Goal: Task Accomplishment & Management: Manage account settings

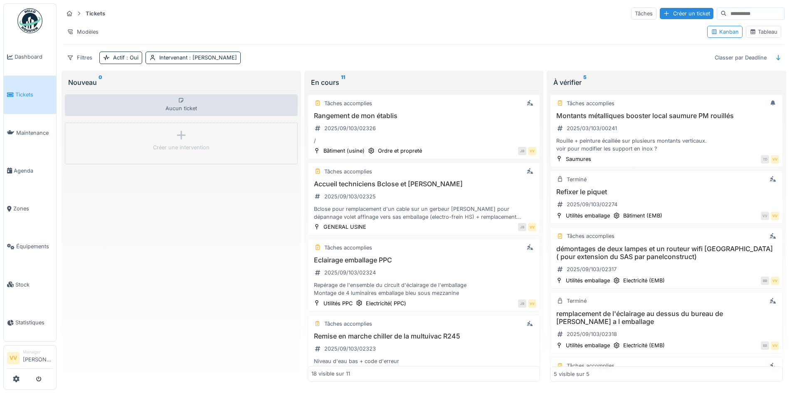
scroll to position [55, 0]
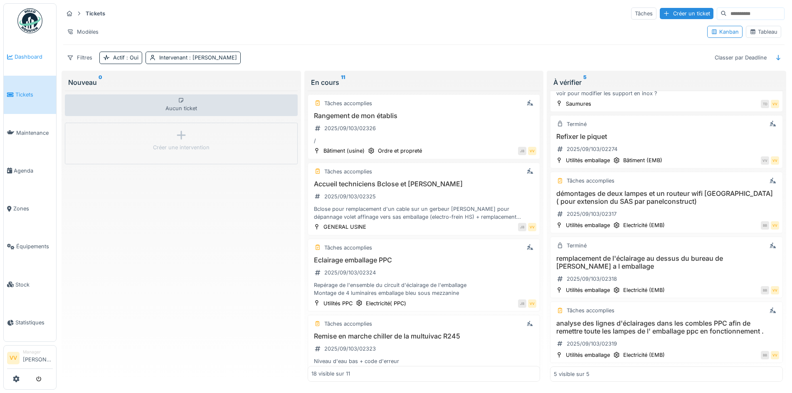
click at [41, 59] on span "Dashboard" at bounding box center [34, 57] width 38 height 8
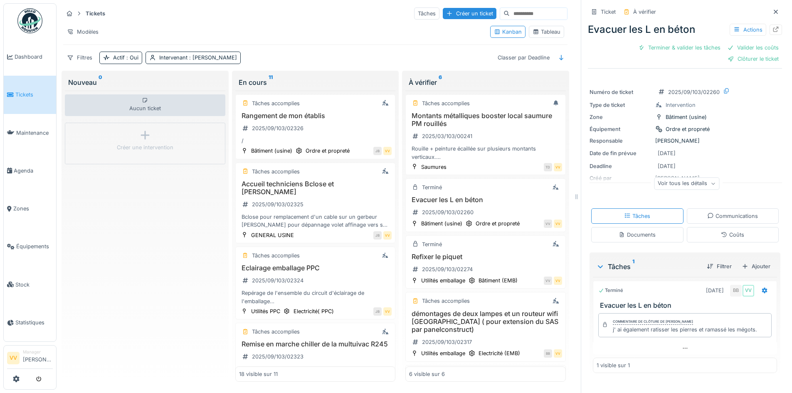
scroll to position [6, 0]
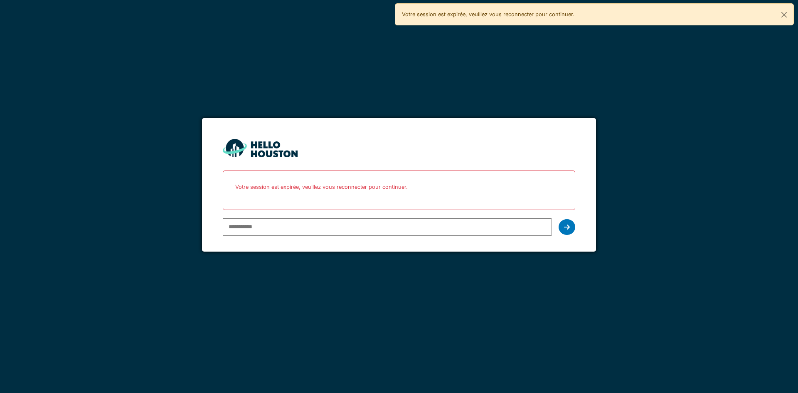
click at [428, 225] on input "email" at bounding box center [387, 226] width 329 height 17
type input "**********"
click at [569, 230] on div at bounding box center [567, 227] width 17 height 16
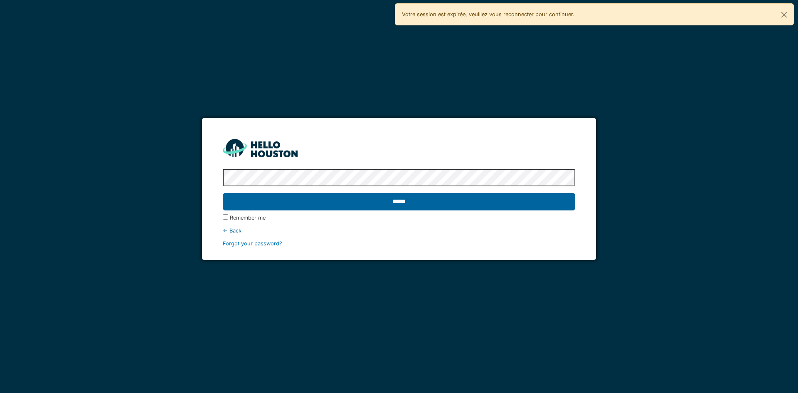
click at [437, 205] on input "******" at bounding box center [399, 201] width 352 height 17
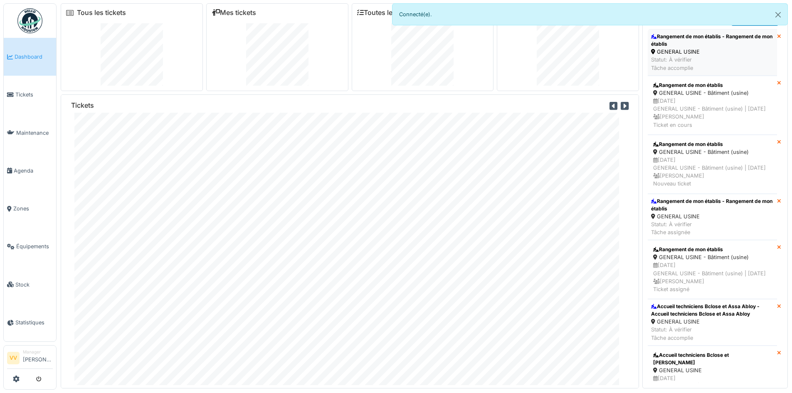
click at [704, 33] on div "Rangement de mon établis - Rangement de mon établis" at bounding box center [712, 40] width 123 height 15
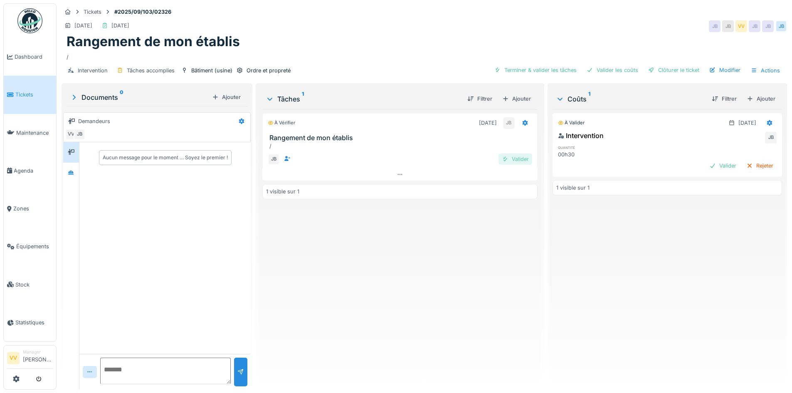
click at [516, 160] on div "Valider" at bounding box center [515, 158] width 34 height 11
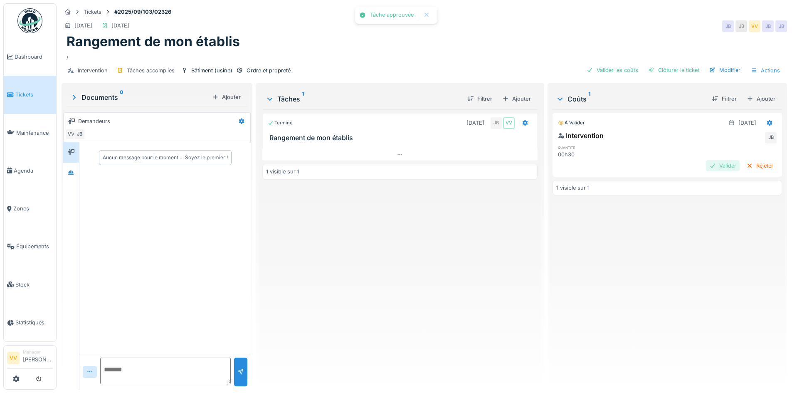
click at [707, 163] on div "Valider" at bounding box center [723, 165] width 34 height 11
click at [678, 69] on div "Clôturer le ticket" at bounding box center [674, 69] width 58 height 11
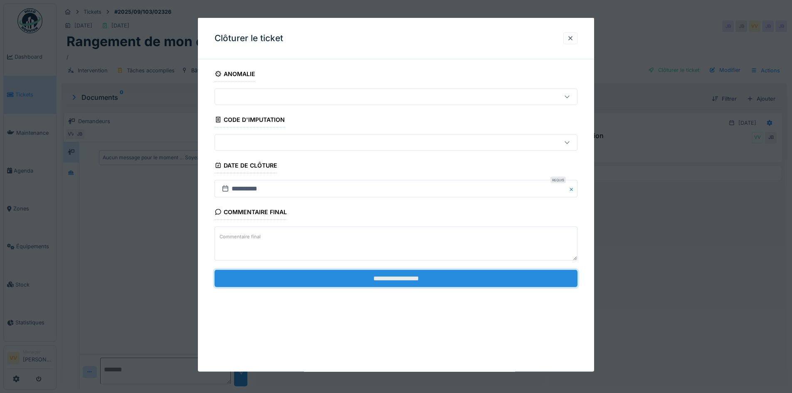
click at [381, 274] on input "**********" at bounding box center [395, 277] width 363 height 17
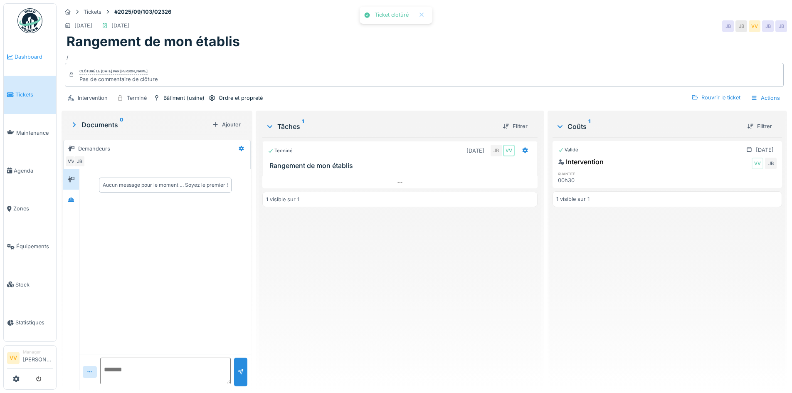
click at [27, 51] on link "Dashboard" at bounding box center [30, 57] width 52 height 38
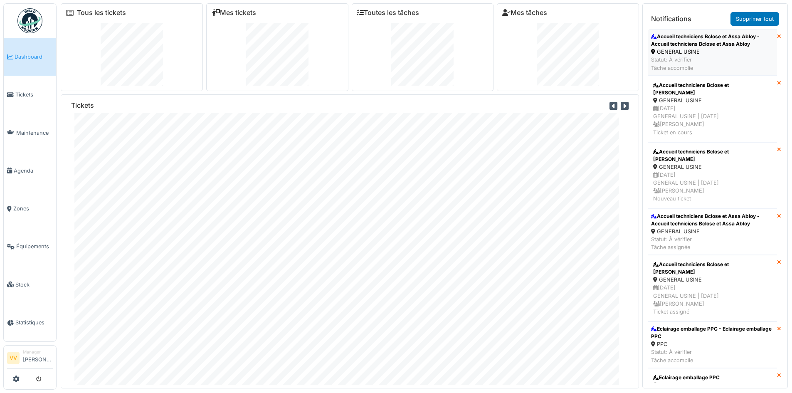
click at [733, 47] on div "Accueil techniciens Bclose et Assa Abloy - Accueil techniciens Bclose et Assa A…" at bounding box center [712, 40] width 123 height 15
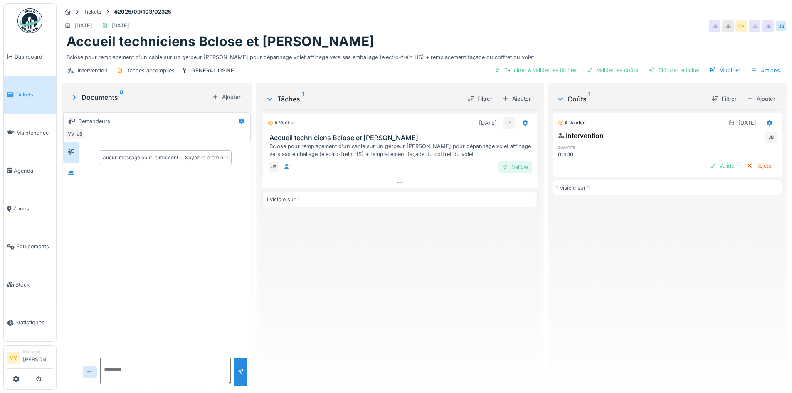
click at [510, 173] on div "Valider" at bounding box center [515, 166] width 34 height 11
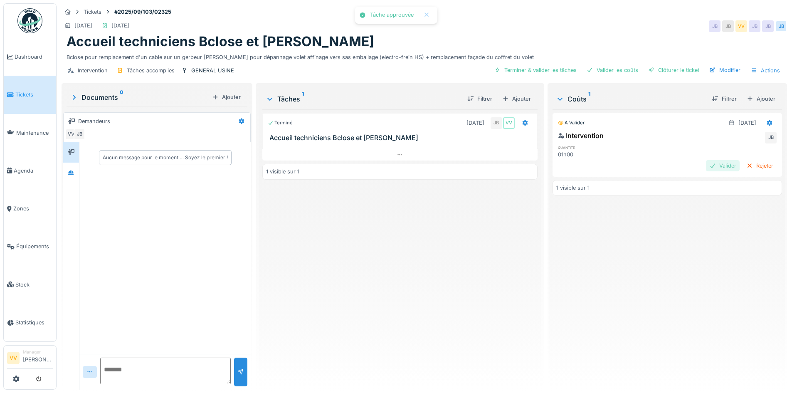
click at [706, 168] on div "Valider" at bounding box center [723, 165] width 34 height 11
click at [685, 76] on div "Clôturer le ticket" at bounding box center [674, 69] width 58 height 11
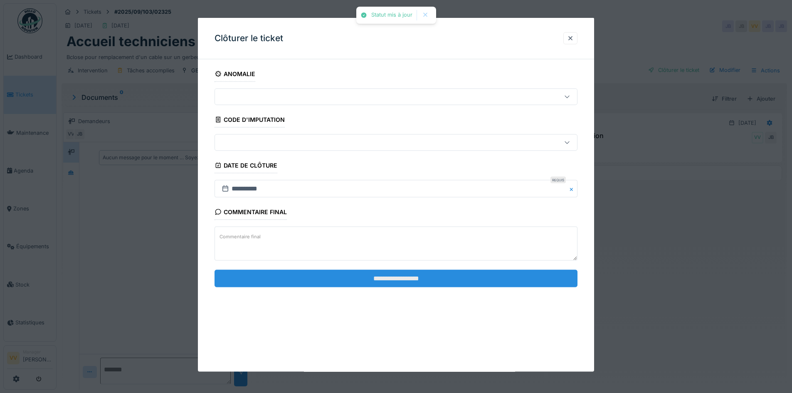
click at [440, 280] on input "**********" at bounding box center [395, 277] width 363 height 17
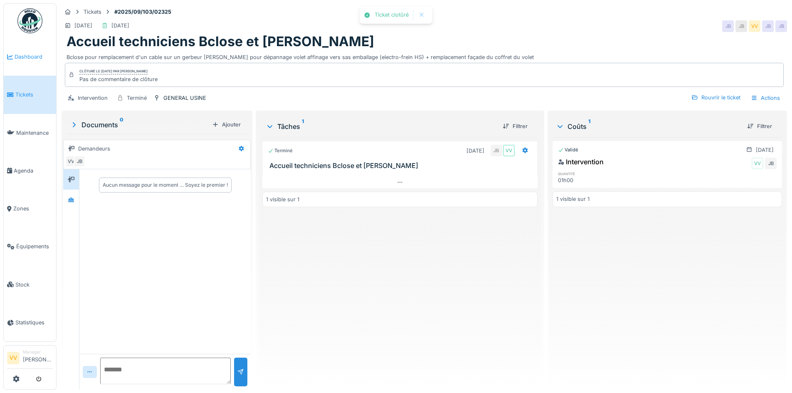
click at [20, 49] on link "Dashboard" at bounding box center [30, 57] width 52 height 38
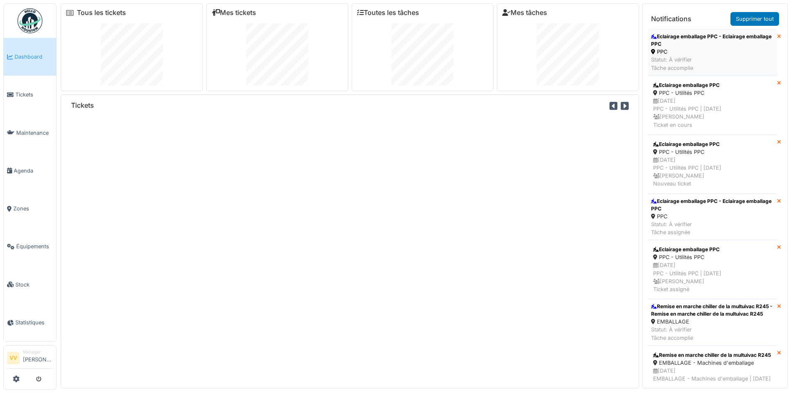
click at [704, 54] on div "PPC" at bounding box center [712, 52] width 123 height 8
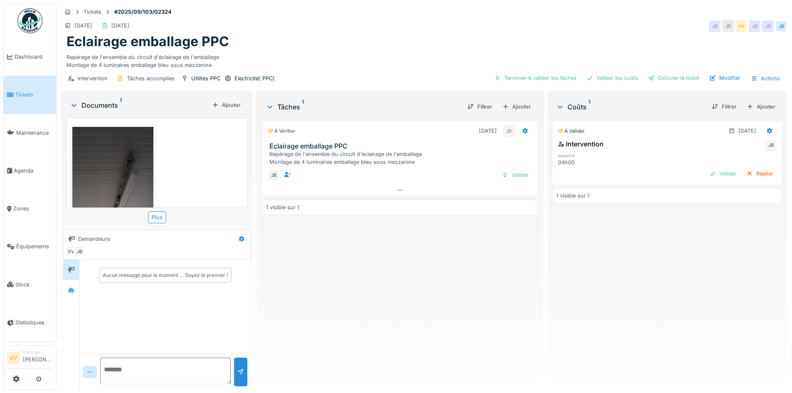
click at [130, 164] on img at bounding box center [112, 214] width 81 height 175
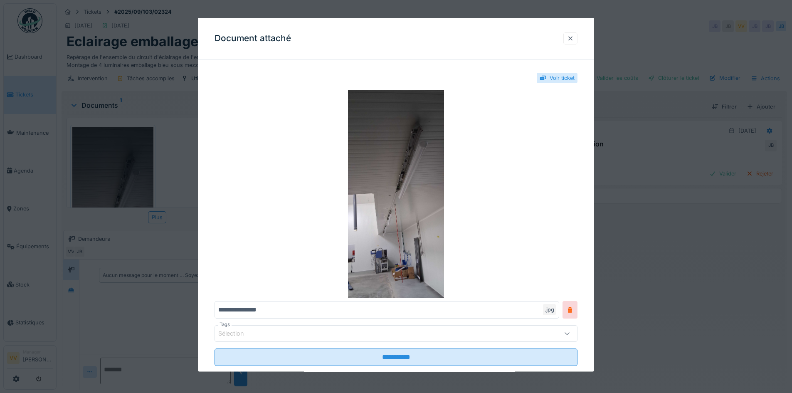
click at [574, 35] on div at bounding box center [570, 38] width 7 height 8
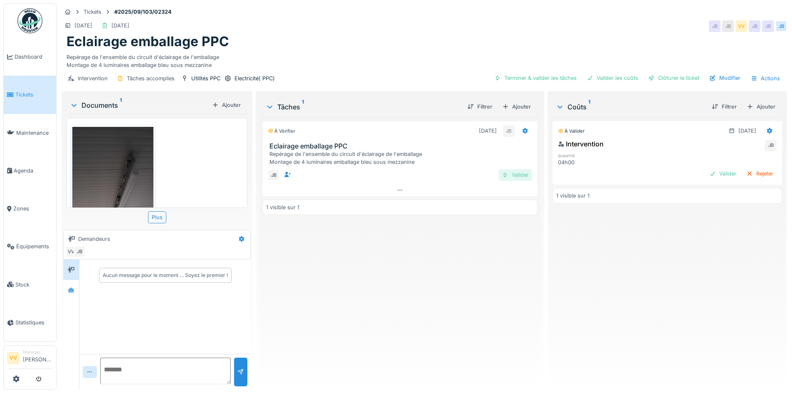
click at [510, 170] on div "Valider" at bounding box center [515, 174] width 34 height 11
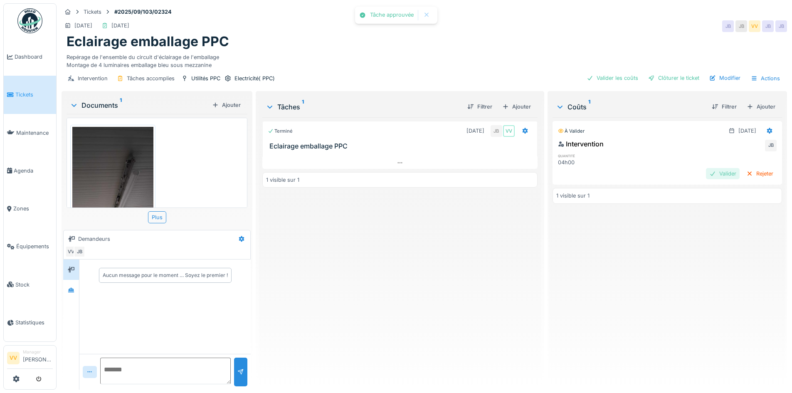
click at [708, 172] on div "Valider" at bounding box center [723, 173] width 34 height 11
click at [663, 76] on div "Clôturer le ticket" at bounding box center [674, 77] width 58 height 11
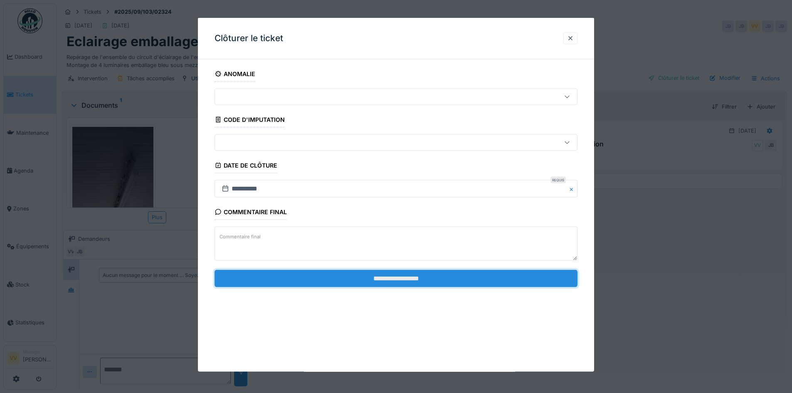
click at [329, 270] on input "**********" at bounding box center [395, 277] width 363 height 17
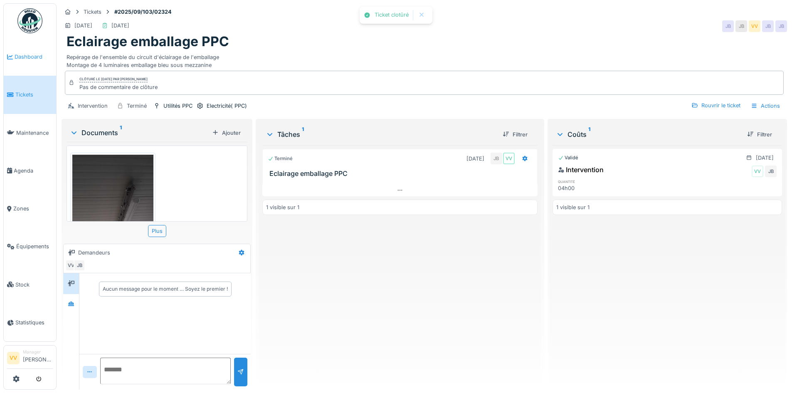
click at [25, 58] on span "Dashboard" at bounding box center [34, 57] width 38 height 8
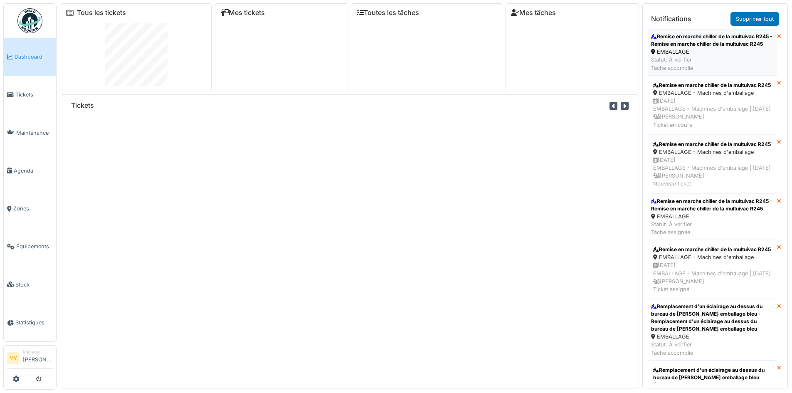
click at [718, 42] on div "Remise en marche chiller de la multuivac R245 - Remise en marche chiller de la …" at bounding box center [712, 40] width 123 height 15
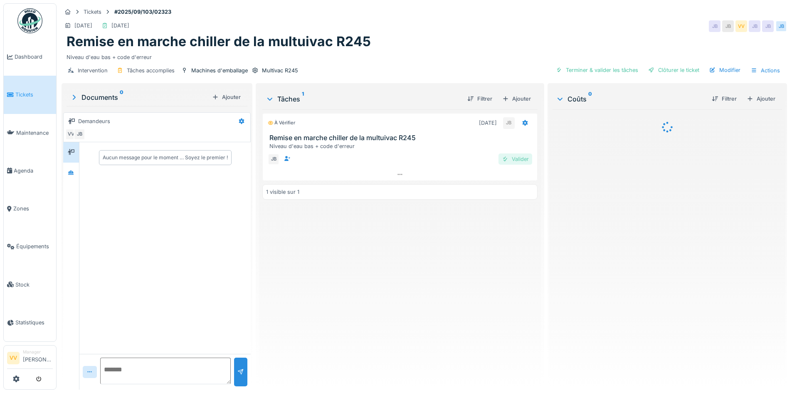
click at [511, 160] on div "Valider" at bounding box center [515, 158] width 34 height 11
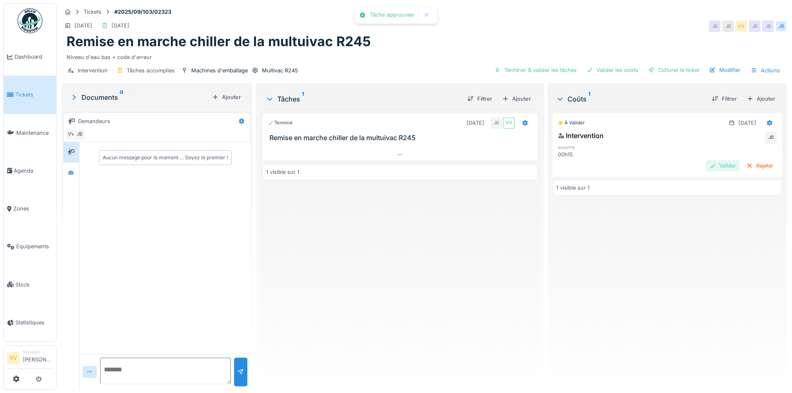
click at [706, 164] on div "Valider" at bounding box center [723, 165] width 34 height 11
click at [678, 66] on div "Clôturer le ticket" at bounding box center [674, 69] width 58 height 11
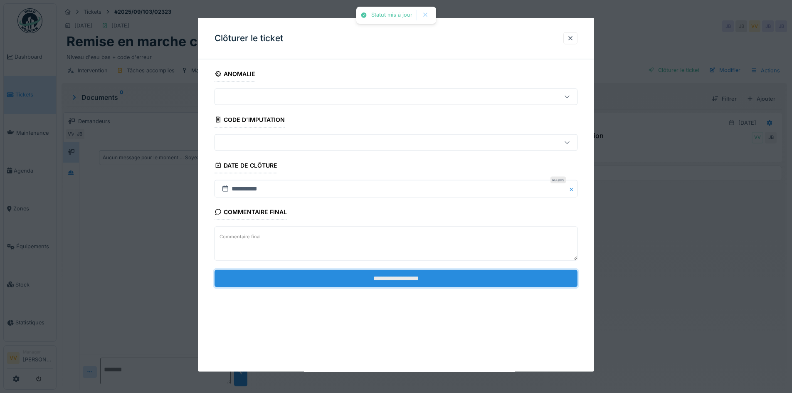
click at [362, 277] on input "**********" at bounding box center [395, 277] width 363 height 17
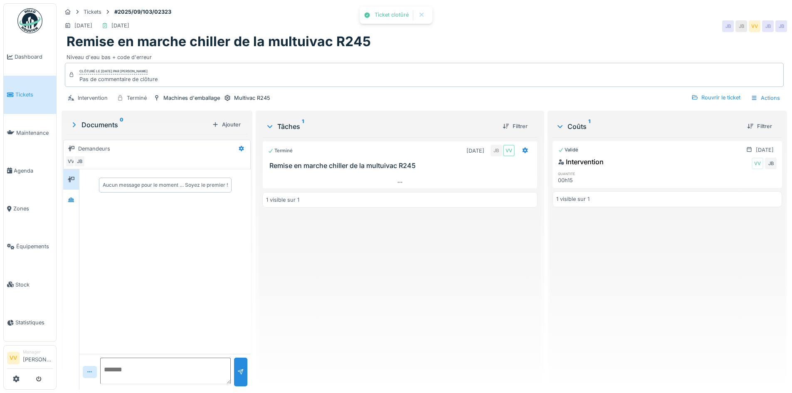
click at [385, 286] on div "Terminé 01/09/2025 JB VV Remise en marche chiller de la multuivac R245 1 visibl…" at bounding box center [399, 260] width 275 height 246
click at [39, 52] on link "Dashboard" at bounding box center [30, 57] width 52 height 38
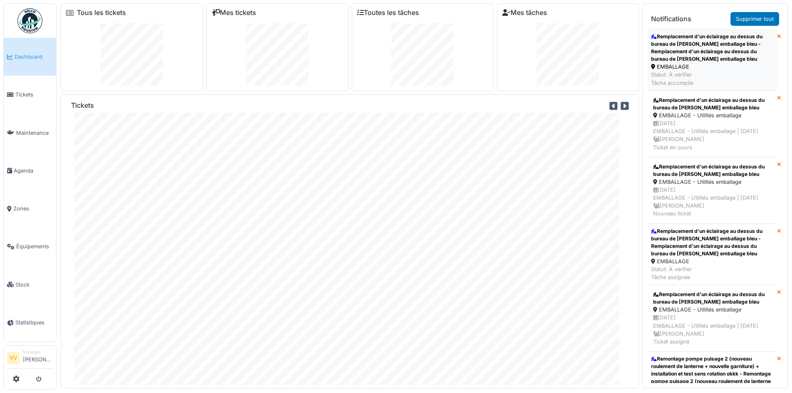
click at [698, 52] on div "Remplacement d'un éclairage au dessus du bureau de Yannick emballage bleu - Rem…" at bounding box center [712, 48] width 123 height 30
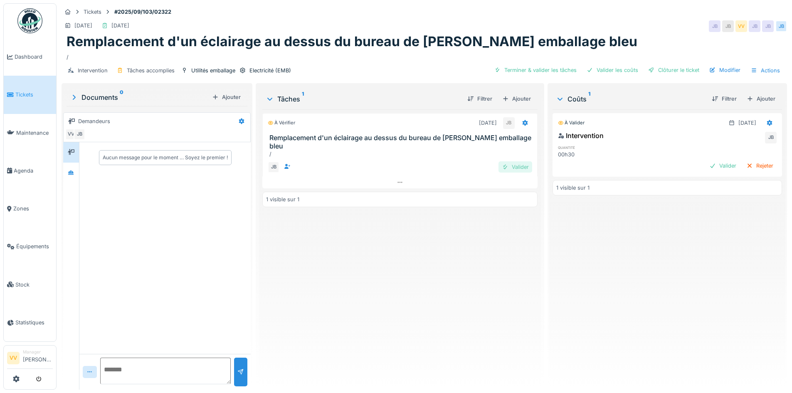
click at [520, 161] on div "Valider" at bounding box center [515, 166] width 34 height 11
click at [713, 166] on div "Valider" at bounding box center [723, 165] width 34 height 11
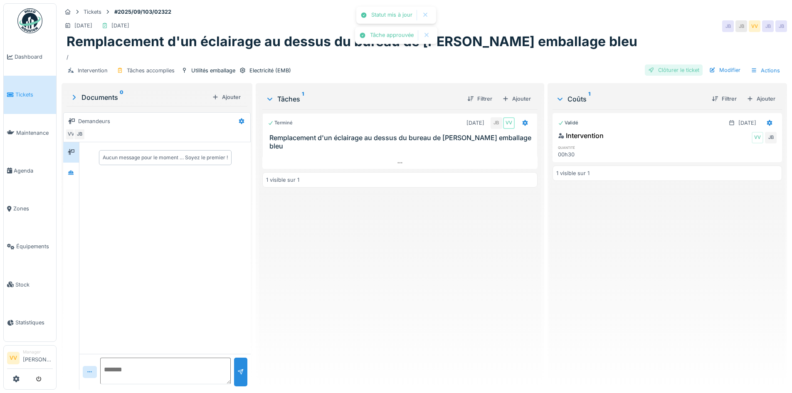
click at [676, 68] on div "Clôturer le ticket" at bounding box center [674, 69] width 58 height 11
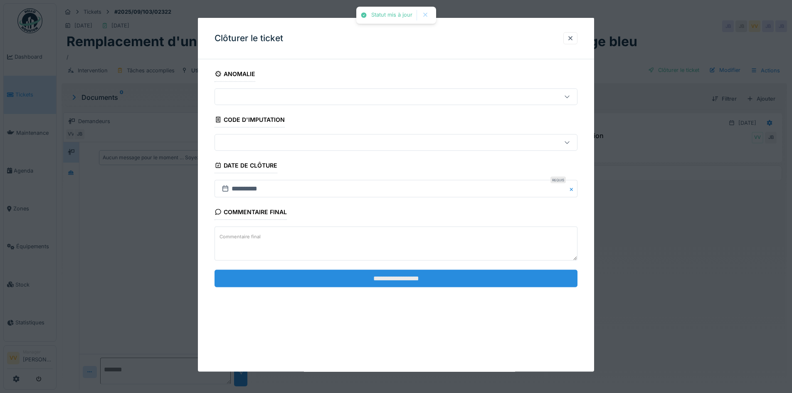
click at [306, 276] on input "**********" at bounding box center [395, 277] width 363 height 17
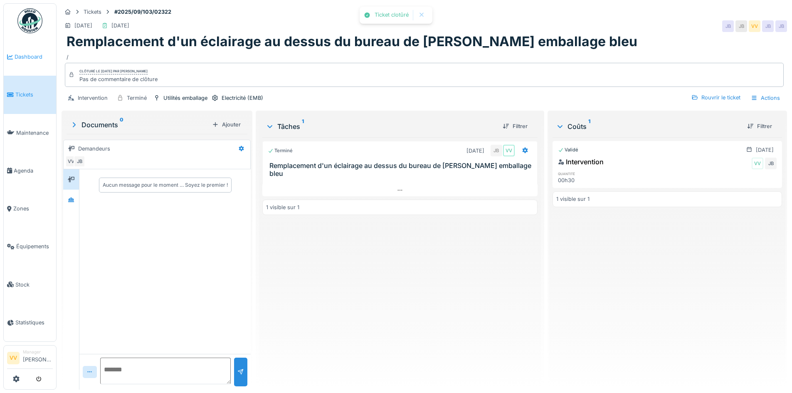
click at [28, 53] on span "Dashboard" at bounding box center [34, 57] width 38 height 8
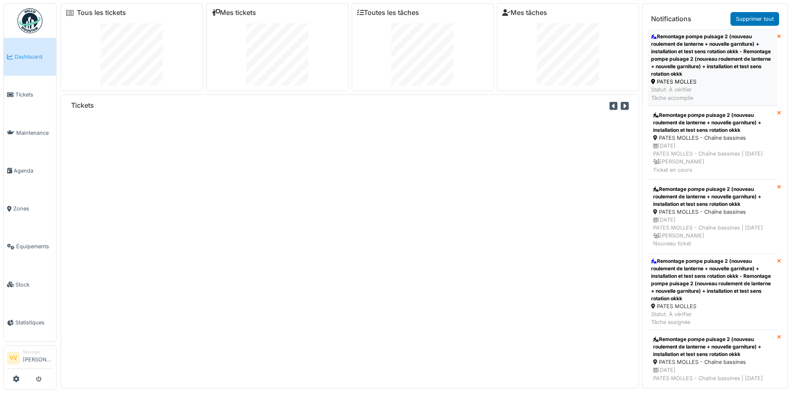
click at [683, 52] on div "Remontage pompe puisage 2 (nouveau roulement de lanterne + nouvelle garniture) …" at bounding box center [712, 55] width 123 height 45
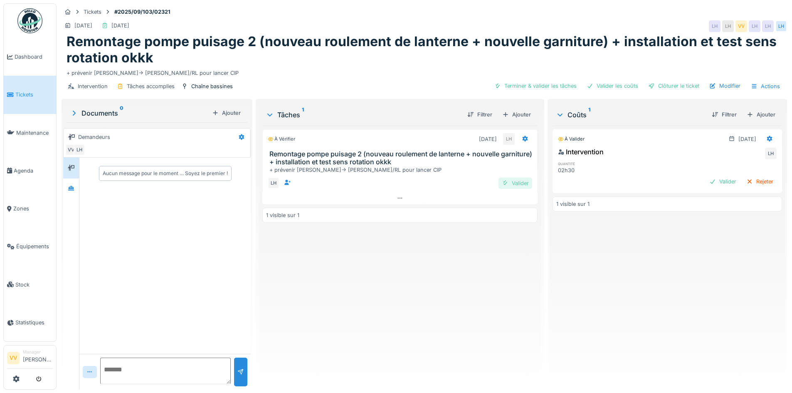
click at [515, 185] on div "Valider" at bounding box center [515, 182] width 34 height 11
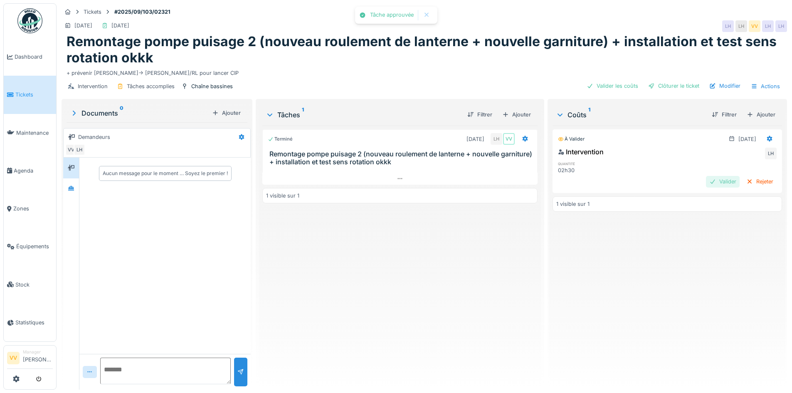
click at [717, 186] on div "Valider" at bounding box center [723, 181] width 34 height 11
click at [672, 86] on div "Clôturer le ticket" at bounding box center [674, 85] width 58 height 11
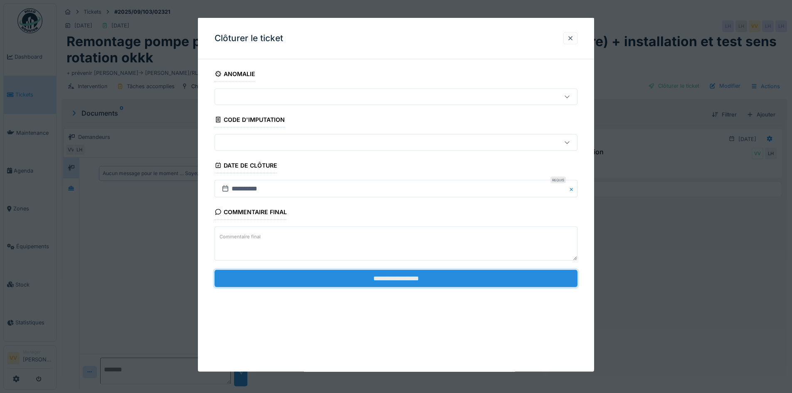
click at [414, 274] on input "**********" at bounding box center [395, 277] width 363 height 17
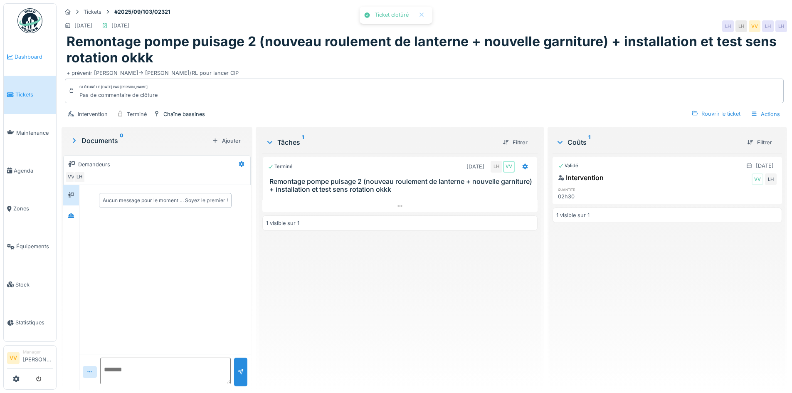
click at [17, 49] on link "Dashboard" at bounding box center [30, 57] width 52 height 38
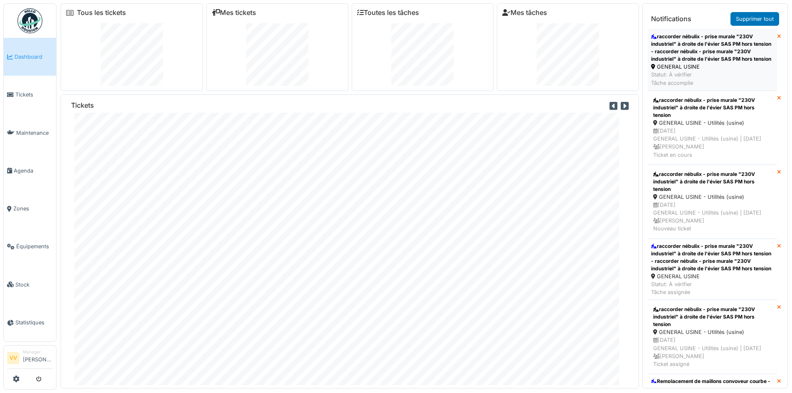
click at [725, 36] on div "raccorder nébulix - prise murale "230V industriel" à droite de l'évier SAS PM h…" at bounding box center [712, 48] width 123 height 30
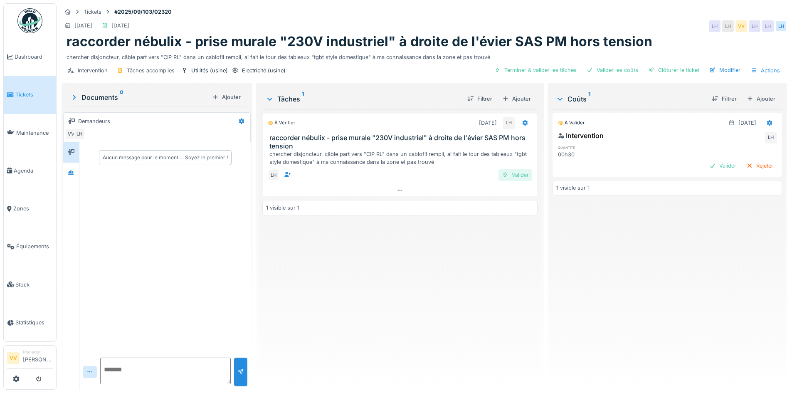
click at [517, 175] on div "Valider" at bounding box center [515, 174] width 34 height 11
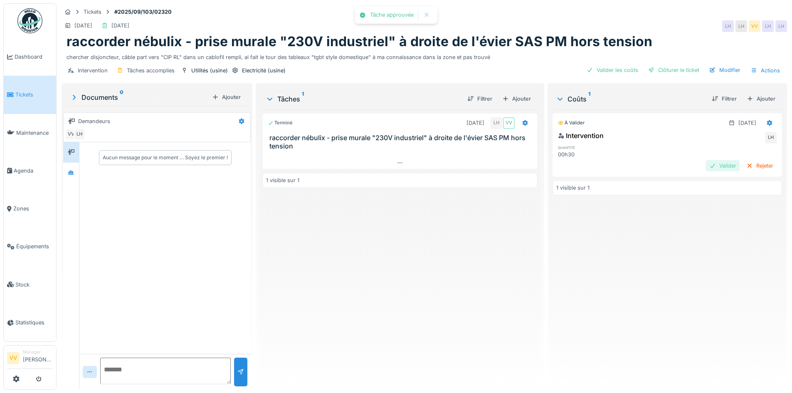
click at [706, 167] on div "Valider" at bounding box center [723, 165] width 34 height 11
click at [676, 63] on div "Intervention Tâches accomplies Utilités (usine) Electricité (usine) Clôturer le…" at bounding box center [424, 70] width 725 height 19
click at [674, 69] on div "Clôturer le ticket" at bounding box center [674, 69] width 58 height 11
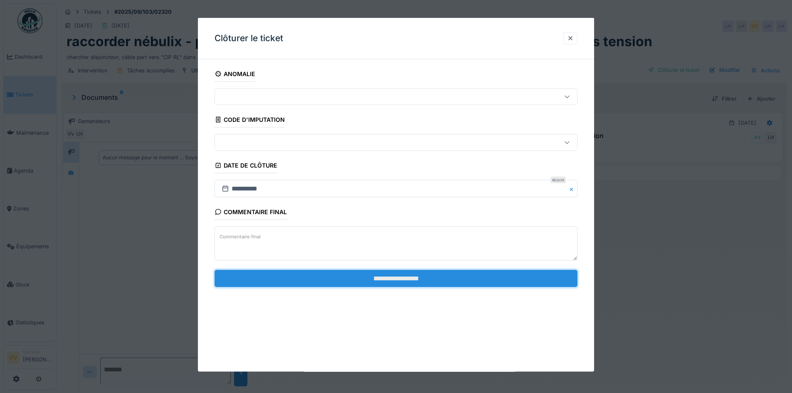
click at [362, 275] on input "**********" at bounding box center [395, 277] width 363 height 17
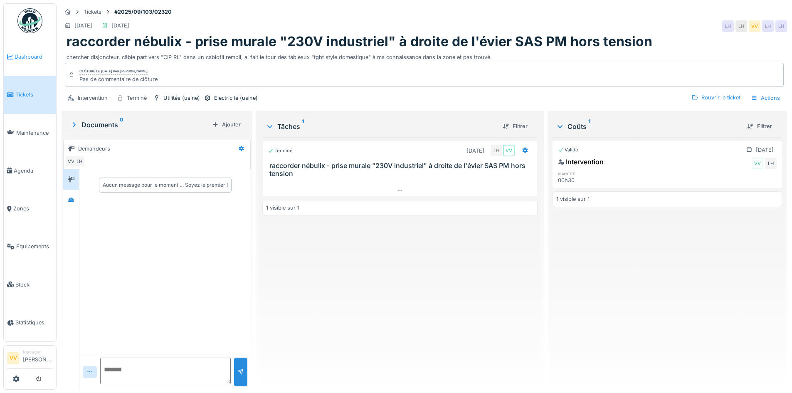
click at [25, 58] on span "Dashboard" at bounding box center [34, 57] width 38 height 8
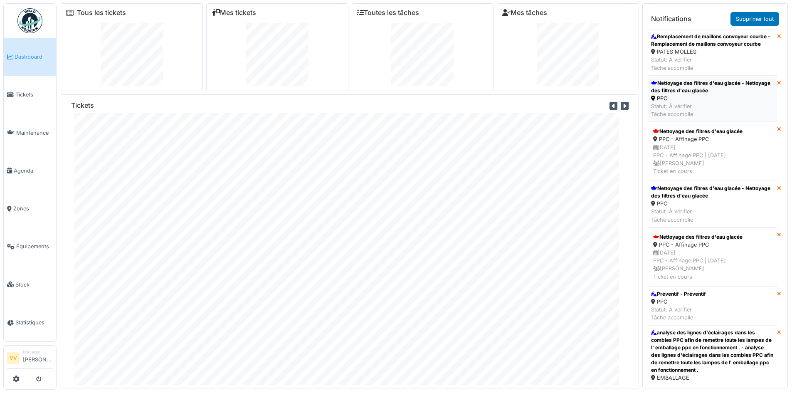
click at [705, 92] on div "Nettoyage des filtres d'eau glacée - Nettoyage des filtres d'eau glacée" at bounding box center [712, 86] width 123 height 15
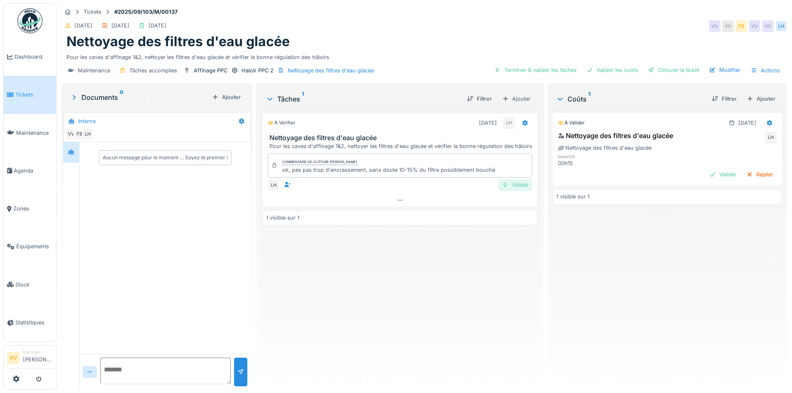
click at [513, 180] on div "Valider" at bounding box center [515, 184] width 34 height 11
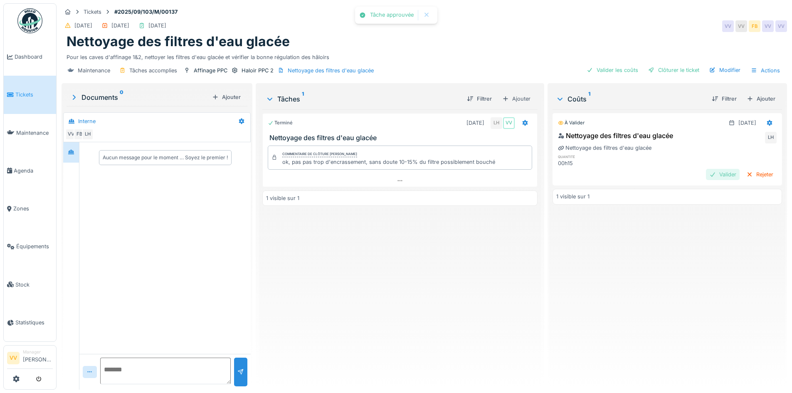
click at [708, 175] on div "Valider" at bounding box center [723, 174] width 34 height 11
click at [674, 70] on div "Clôturer le ticket" at bounding box center [674, 69] width 58 height 11
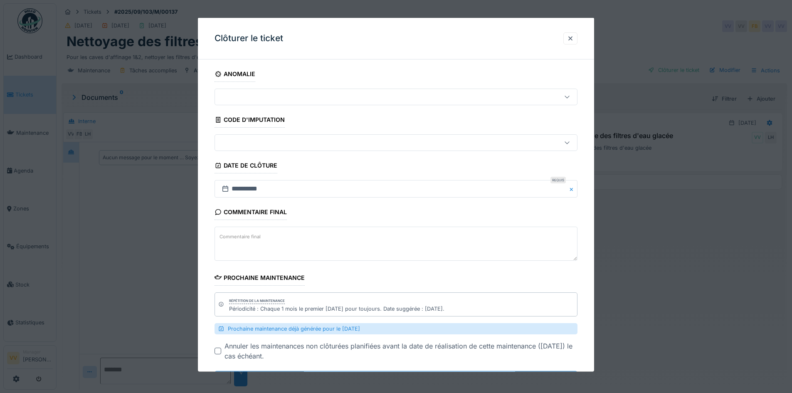
scroll to position [40, 0]
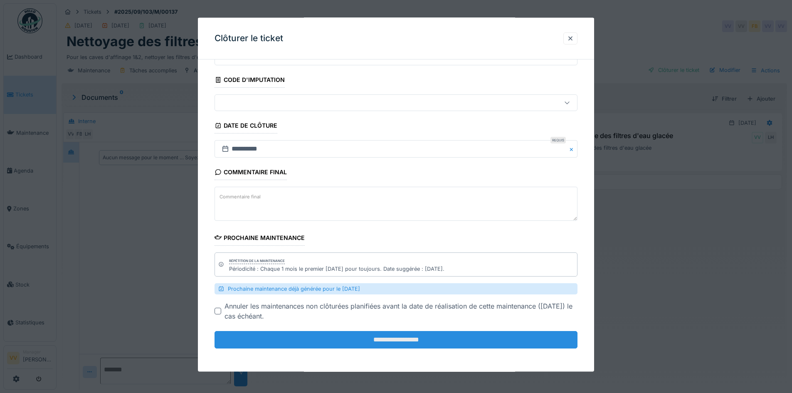
click at [350, 340] on input "**********" at bounding box center [395, 339] width 363 height 17
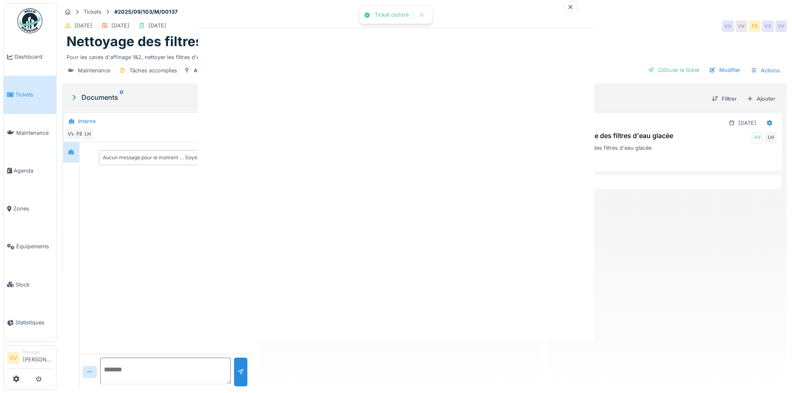
scroll to position [0, 0]
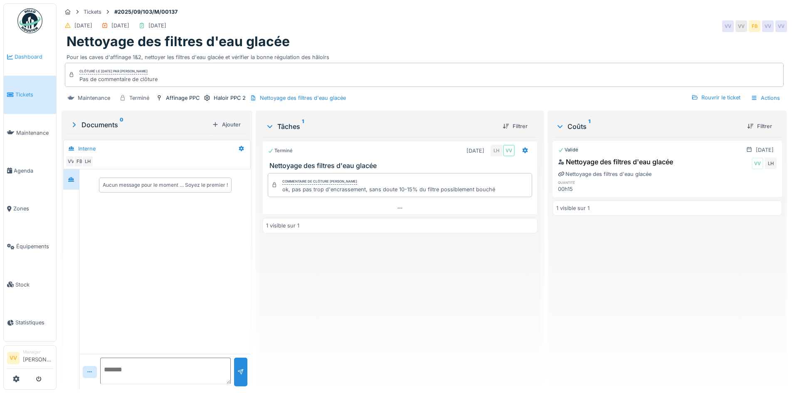
click at [21, 61] on link "Dashboard" at bounding box center [30, 57] width 52 height 38
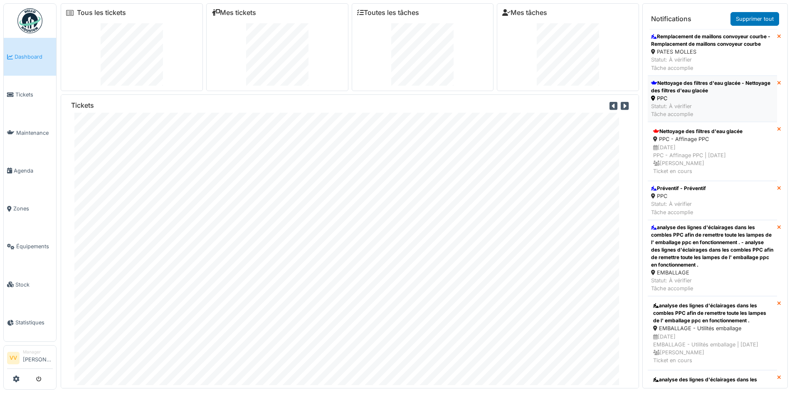
click at [711, 94] on div "Nettoyage des filtres d'eau glacée - Nettoyage des filtres d'eau glacée" at bounding box center [712, 86] width 123 height 15
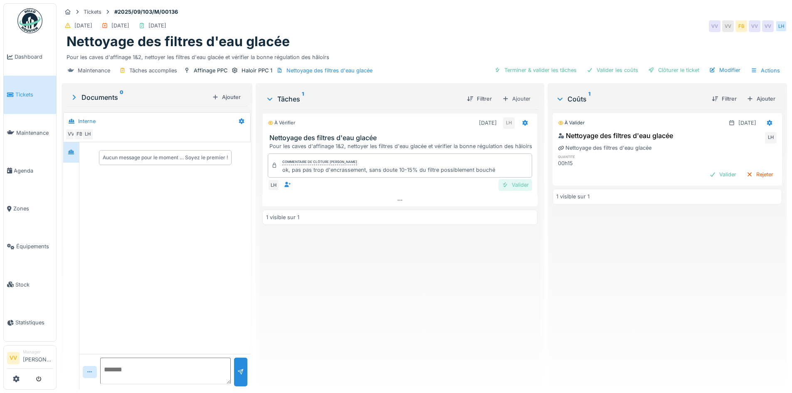
click at [509, 183] on div "Valider" at bounding box center [515, 184] width 34 height 11
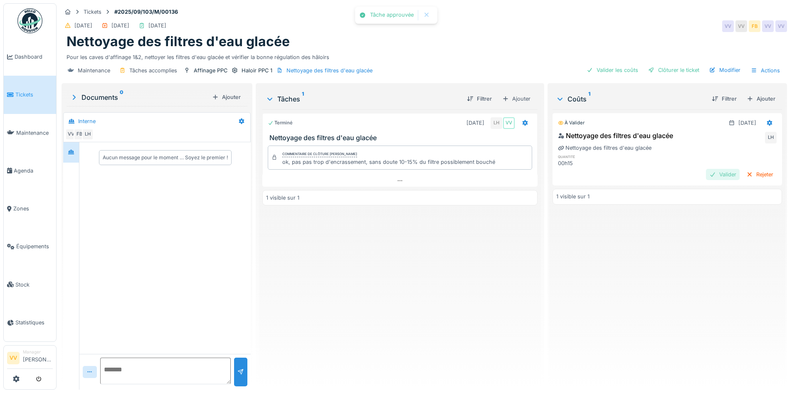
click at [712, 174] on div "Valider" at bounding box center [723, 174] width 34 height 11
click at [670, 63] on div "Maintenance Tâches accomplies Affinage PPC Haloir PPC 1 Nettoyage des filtres d…" at bounding box center [424, 70] width 725 height 19
click at [674, 69] on div "Clôturer le ticket" at bounding box center [674, 69] width 58 height 11
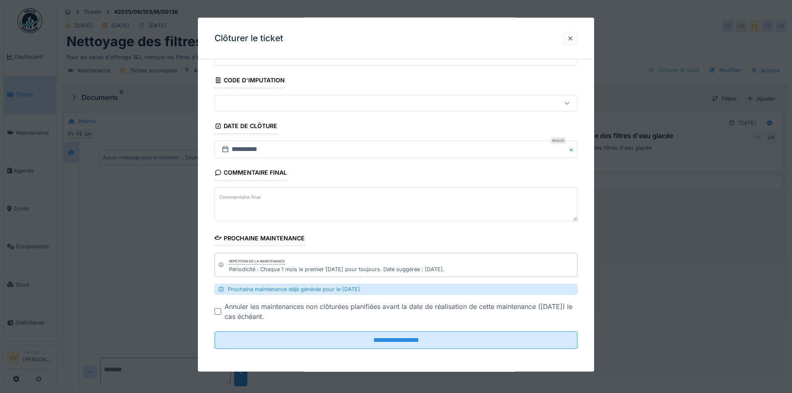
scroll to position [40, 0]
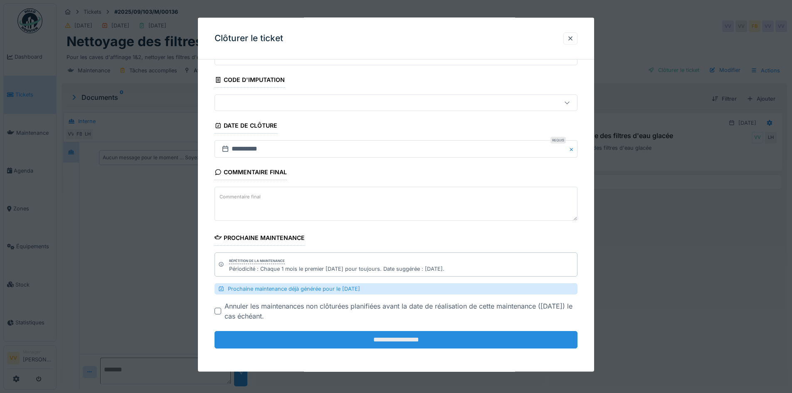
click at [378, 339] on input "**********" at bounding box center [395, 339] width 363 height 17
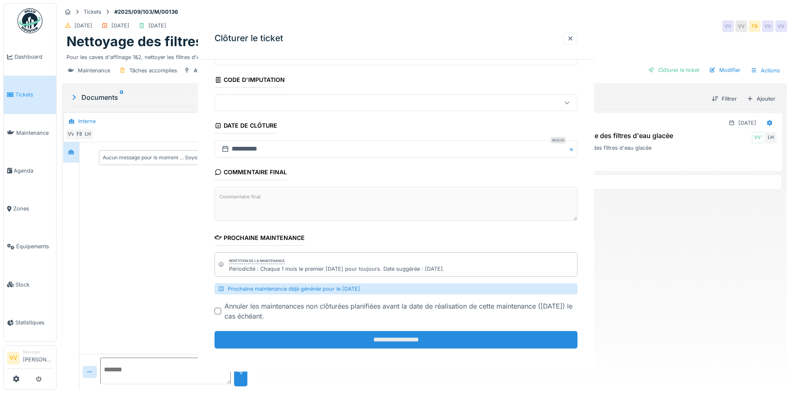
scroll to position [0, 0]
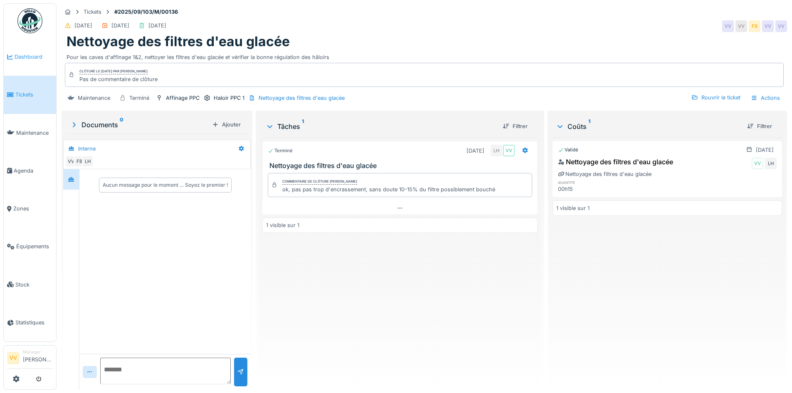
click at [17, 52] on link "Dashboard" at bounding box center [30, 57] width 52 height 38
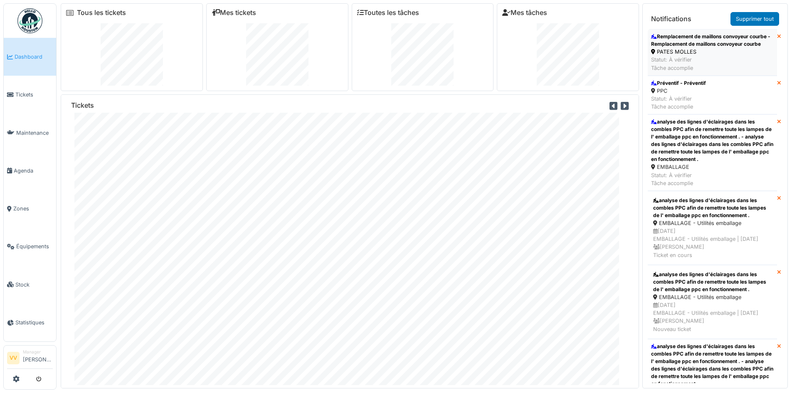
click at [725, 48] on div "Remplacement de maillons convoyeur courbe - Remplacement de maillons convoyeur …" at bounding box center [712, 40] width 123 height 15
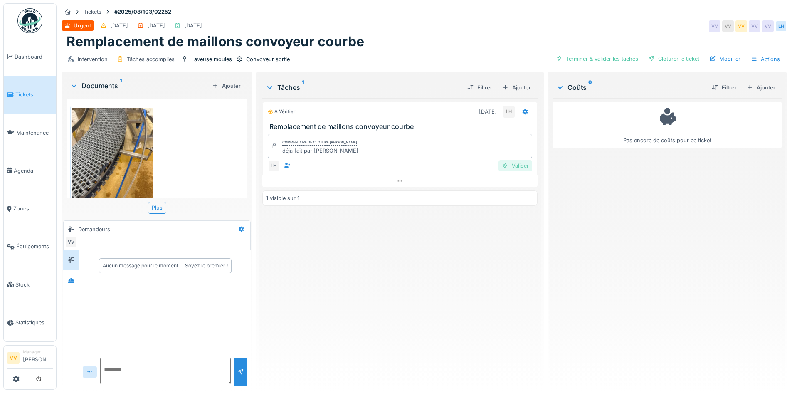
click at [513, 166] on div "Valider" at bounding box center [515, 165] width 34 height 11
click at [472, 244] on div "Terminé 28/08/2025 LH VV Remplacement de maillons convoyeur courbe Commentaire …" at bounding box center [399, 240] width 275 height 285
click at [671, 60] on div "Clôturer le ticket" at bounding box center [674, 58] width 58 height 11
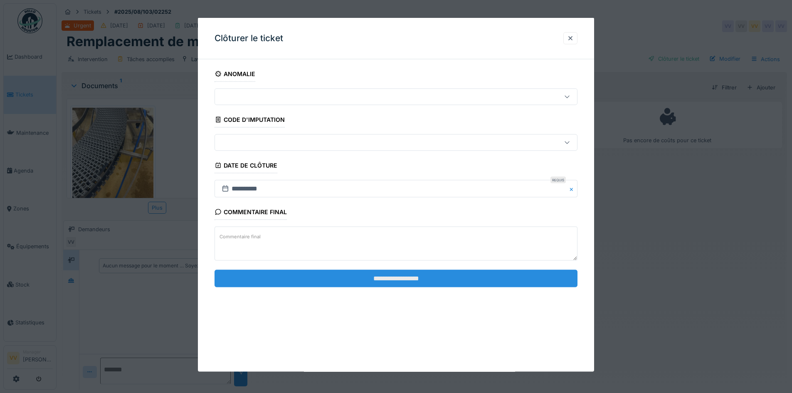
click at [454, 277] on input "**********" at bounding box center [395, 277] width 363 height 17
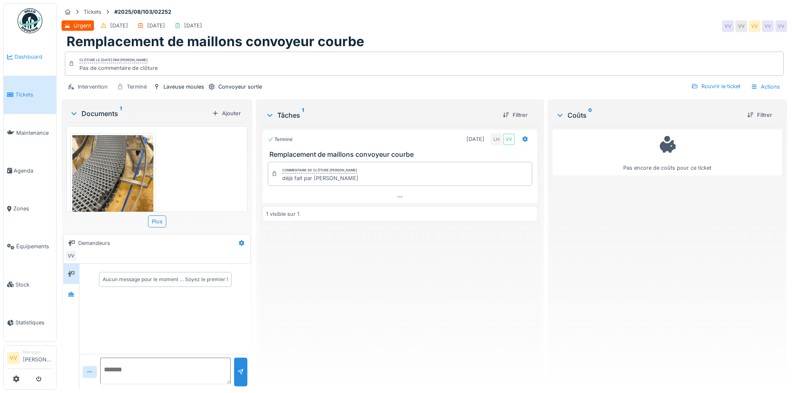
click at [26, 59] on span "Dashboard" at bounding box center [34, 57] width 38 height 8
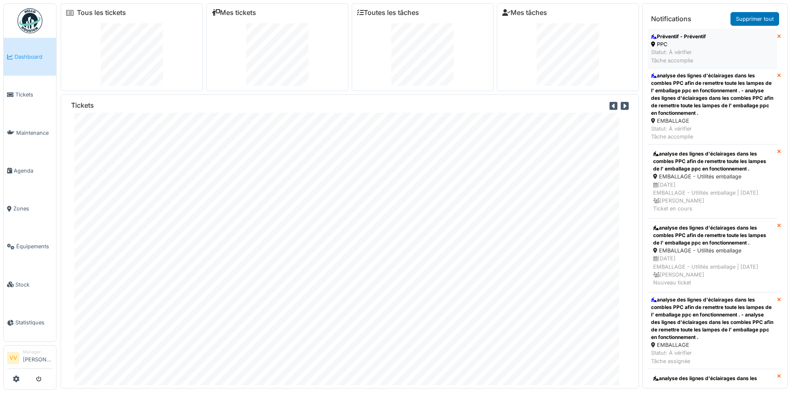
click at [690, 43] on div "PPC" at bounding box center [678, 44] width 55 height 8
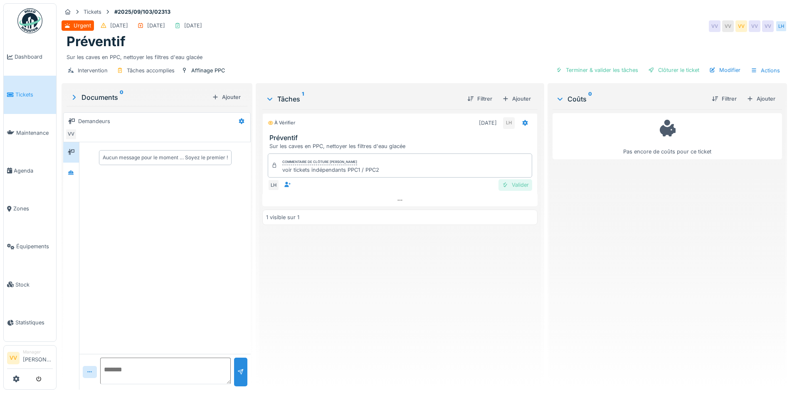
click at [512, 185] on div "Valider" at bounding box center [515, 184] width 34 height 11
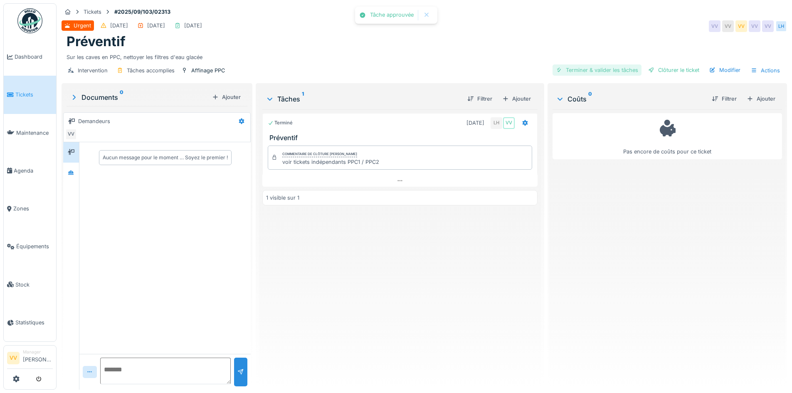
click at [589, 70] on div "Intervention Tâches accomplies Affinage PPC Terminer & valider les tâches Clôtu…" at bounding box center [424, 70] width 725 height 19
click at [670, 69] on div "Clôturer le ticket" at bounding box center [674, 69] width 58 height 11
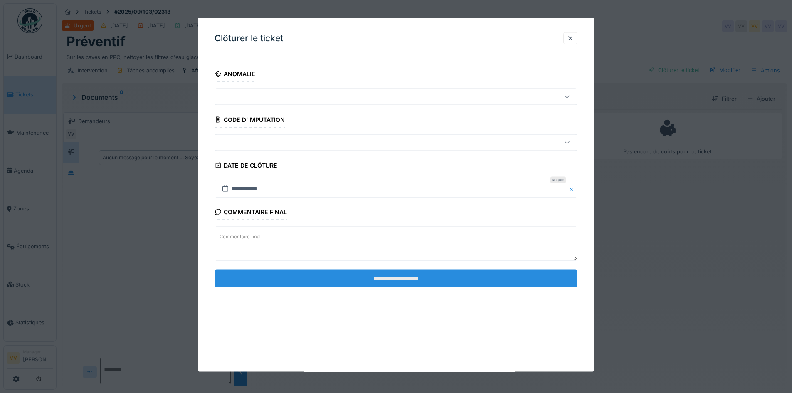
click at [380, 272] on input "**********" at bounding box center [395, 277] width 363 height 17
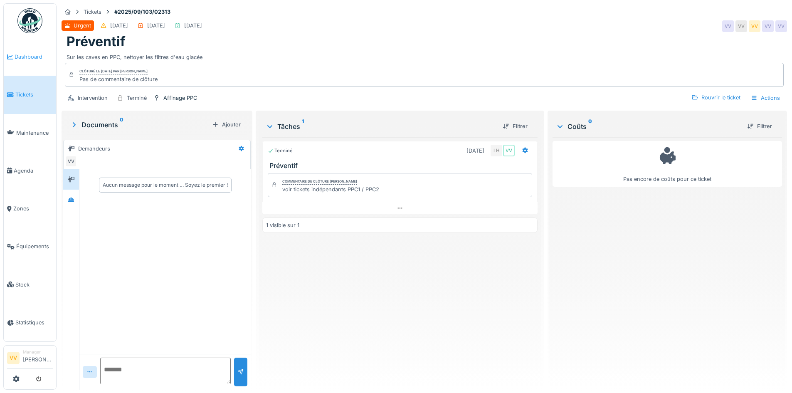
click at [22, 58] on span "Dashboard" at bounding box center [34, 57] width 38 height 8
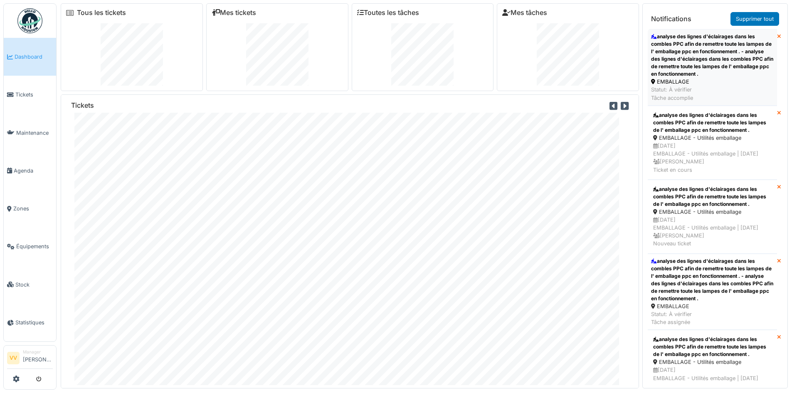
click at [729, 50] on div "analyse des lignes d'éclairages dans les combles PPC afin de remettre toute les…" at bounding box center [712, 55] width 123 height 45
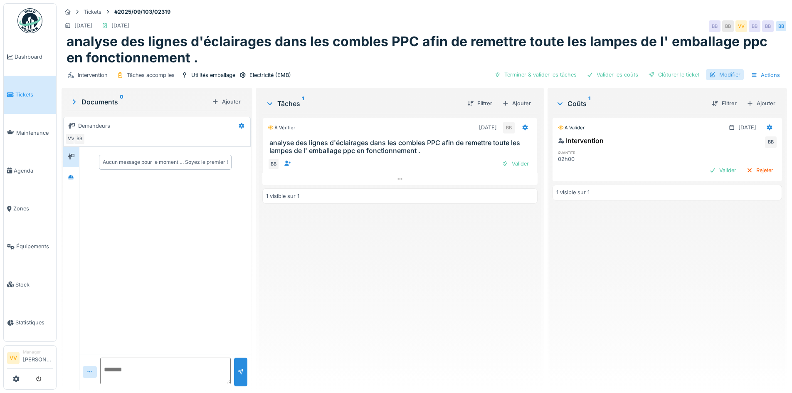
click at [733, 69] on div "Modifier" at bounding box center [725, 74] width 38 height 11
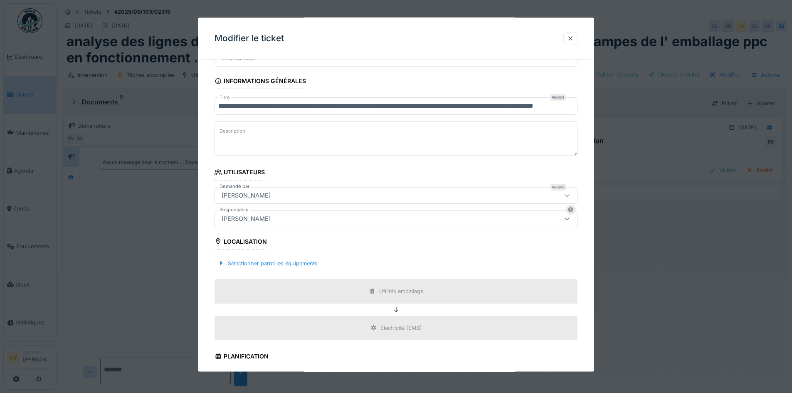
scroll to position [125, 0]
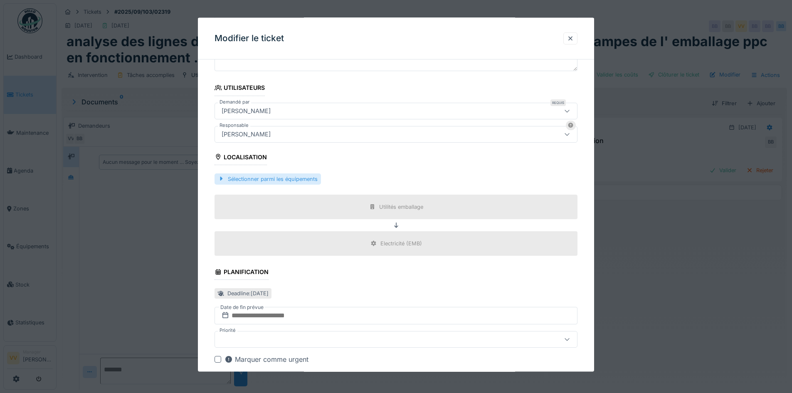
click at [313, 182] on div "Sélectionner parmi les équipements" at bounding box center [267, 178] width 106 height 11
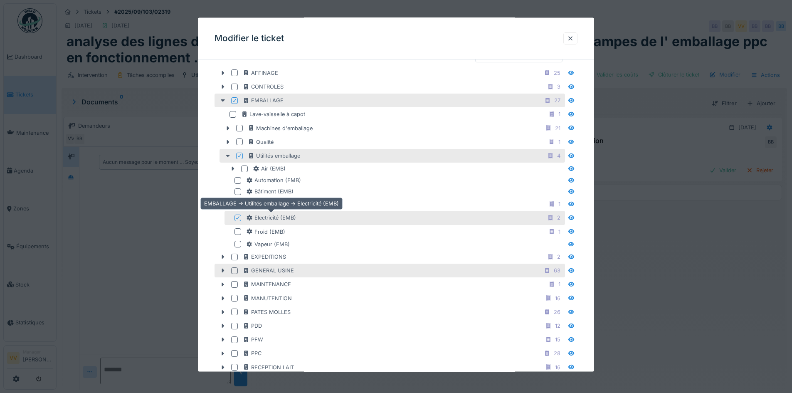
scroll to position [249, 0]
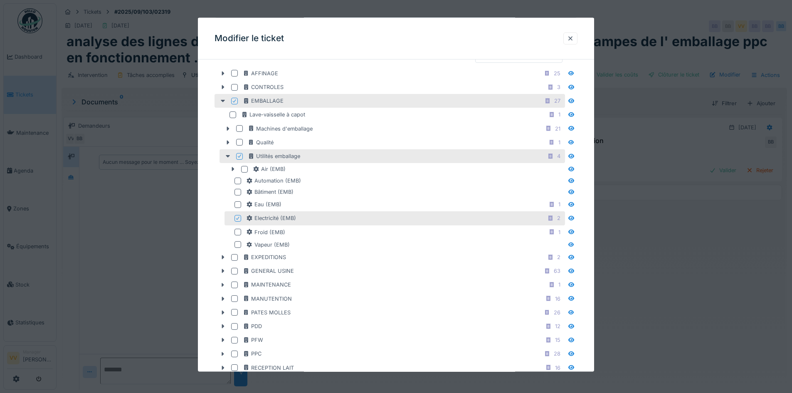
click at [234, 99] on icon at bounding box center [234, 101] width 5 height 4
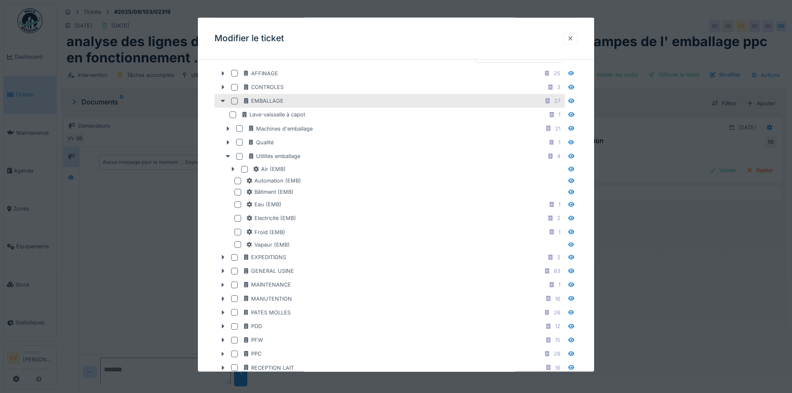
click at [577, 39] on div at bounding box center [570, 38] width 14 height 12
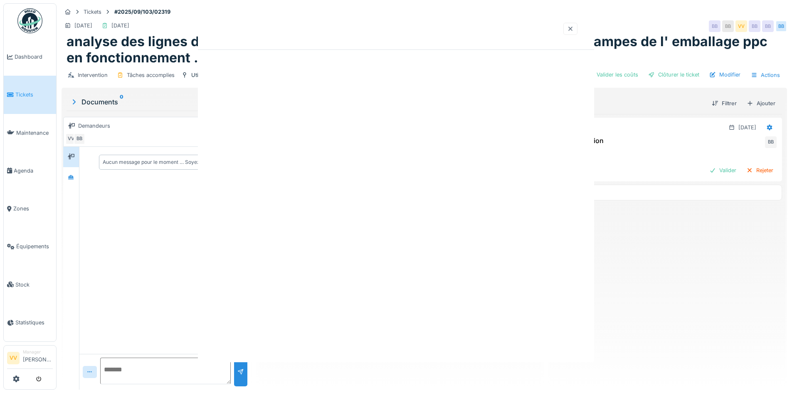
scroll to position [0, 0]
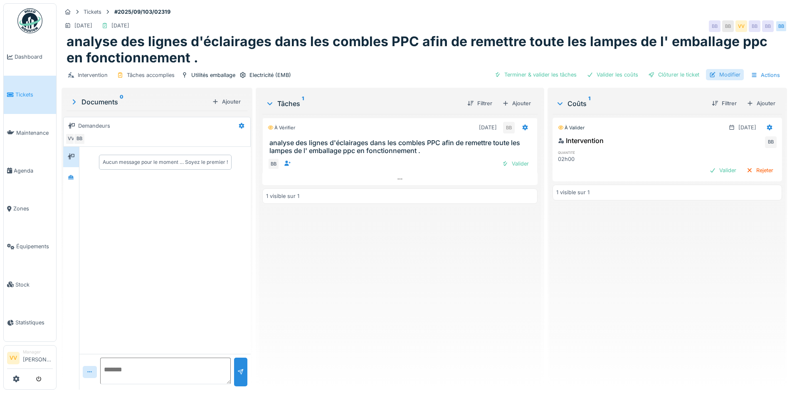
click at [727, 71] on div "Modifier" at bounding box center [725, 74] width 38 height 11
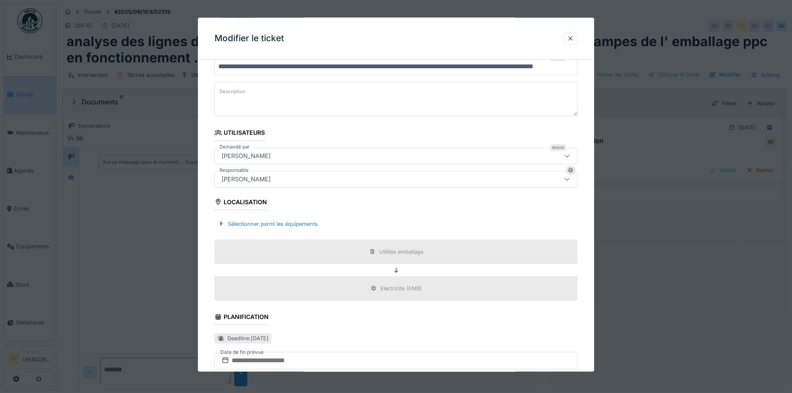
scroll to position [208, 0]
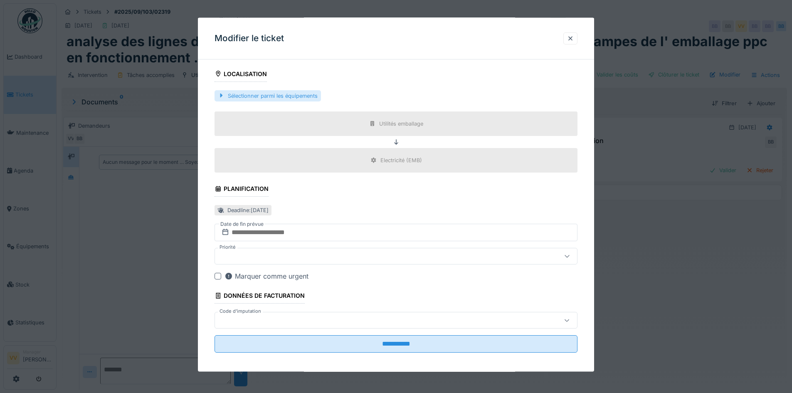
click at [268, 97] on div "Sélectionner parmi les équipements" at bounding box center [267, 95] width 106 height 11
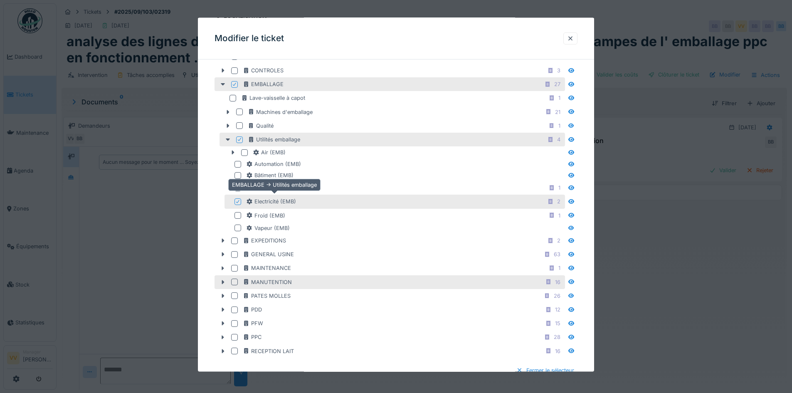
scroll to position [374, 0]
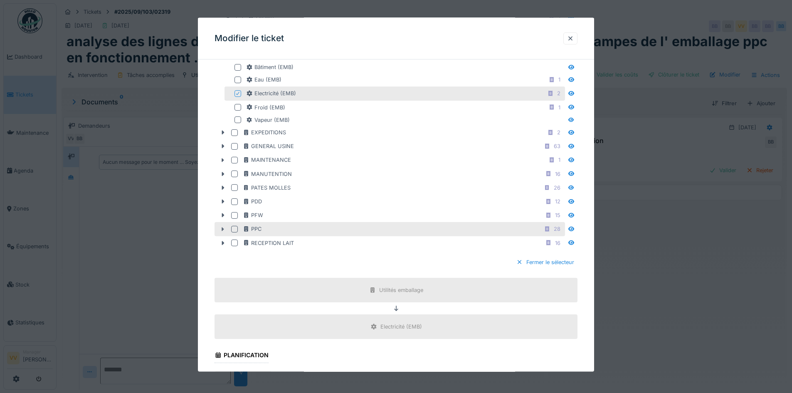
click at [220, 229] on icon at bounding box center [222, 228] width 7 height 5
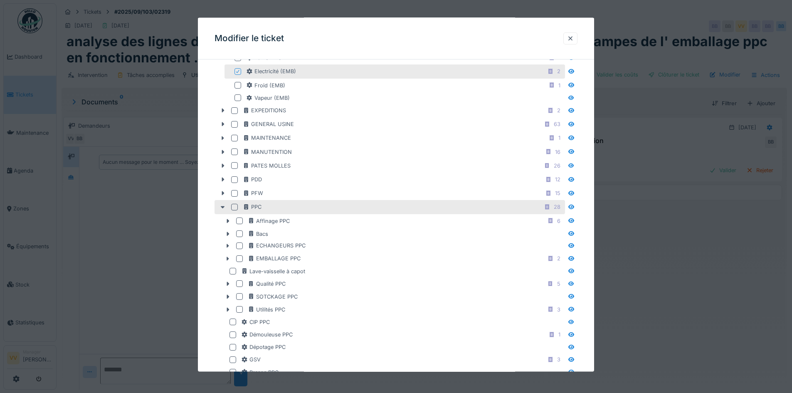
scroll to position [416, 0]
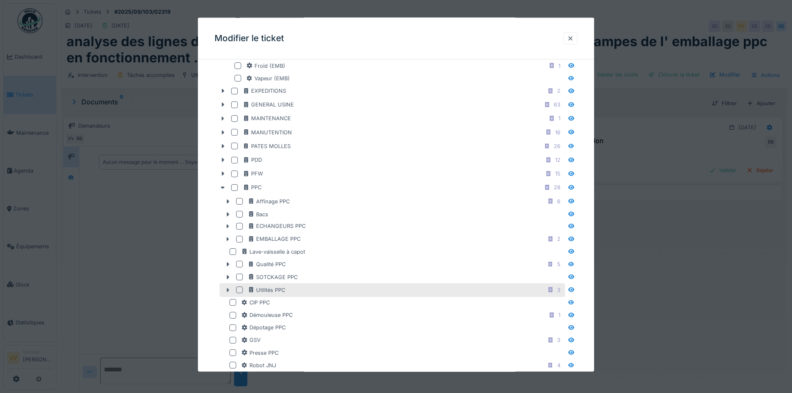
click at [228, 291] on icon at bounding box center [227, 289] width 7 height 5
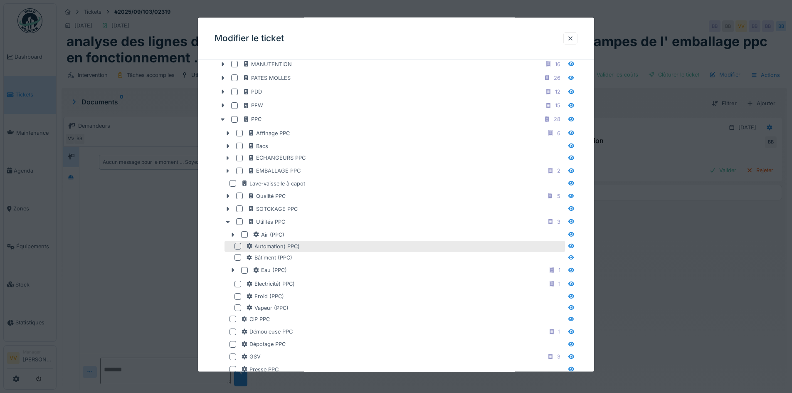
scroll to position [499, 0]
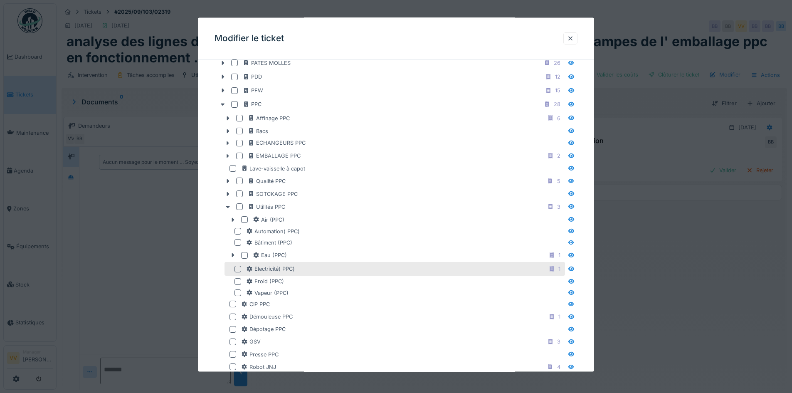
click at [237, 269] on div at bounding box center [237, 268] width 7 height 7
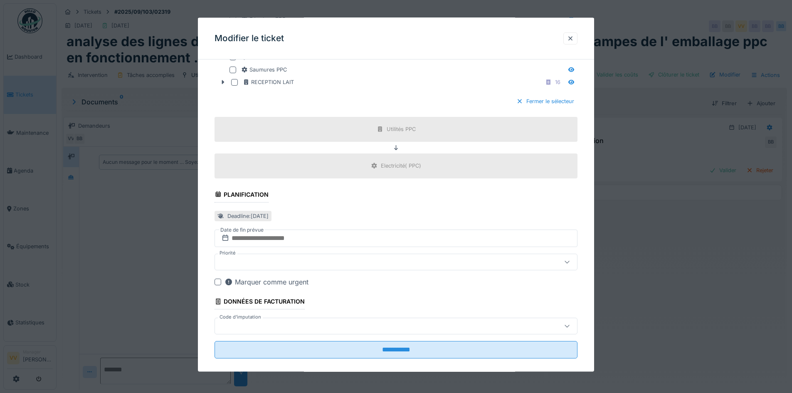
scroll to position [818, 0]
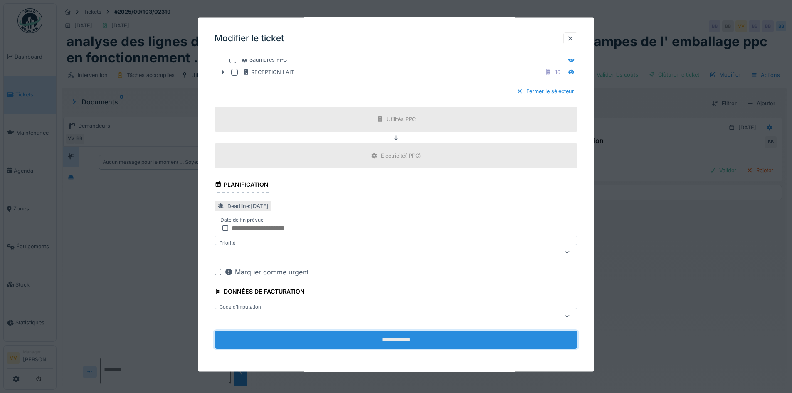
click at [407, 343] on input "**********" at bounding box center [395, 339] width 363 height 17
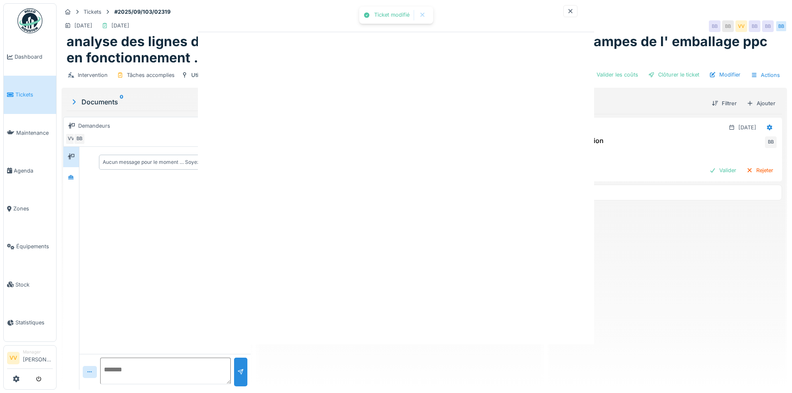
scroll to position [0, 0]
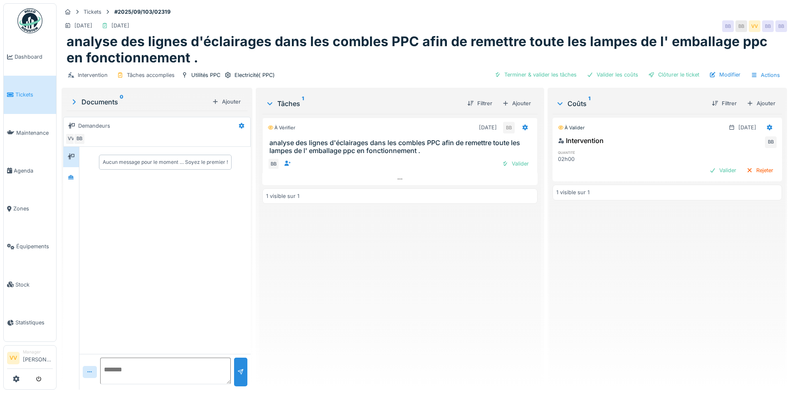
click at [452, 229] on div "À vérifier 01/09/2025 BB analyse des lignes d'éclairages dans les combles PPC a…" at bounding box center [399, 248] width 275 height 269
click at [511, 163] on div "Valider" at bounding box center [515, 163] width 34 height 11
click at [706, 170] on div "Valider" at bounding box center [723, 170] width 34 height 11
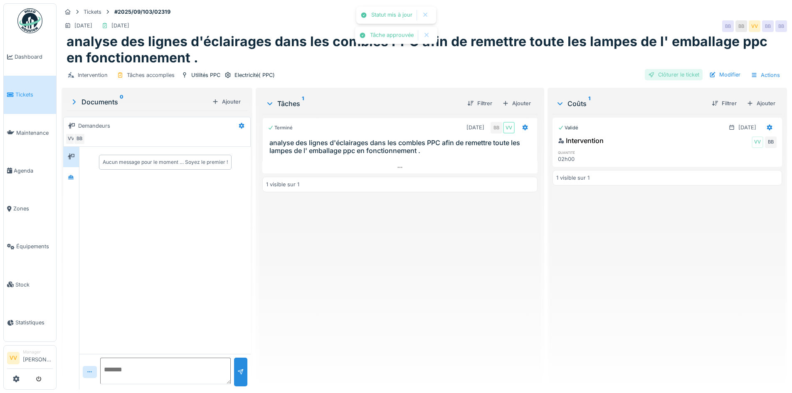
click at [659, 74] on div "Clôturer le ticket" at bounding box center [674, 74] width 58 height 11
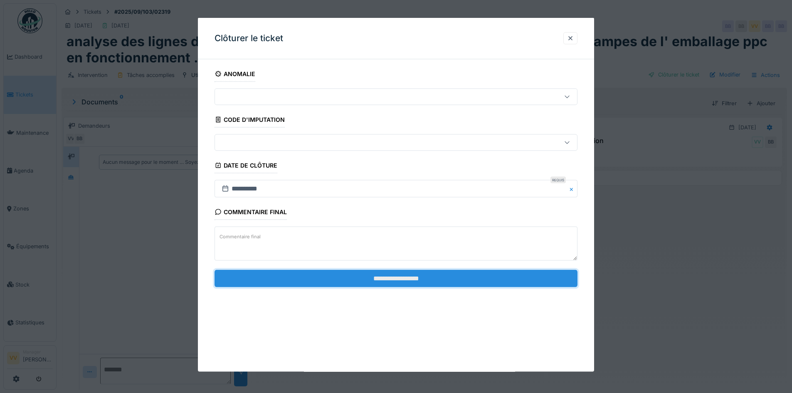
click at [451, 283] on input "**********" at bounding box center [395, 277] width 363 height 17
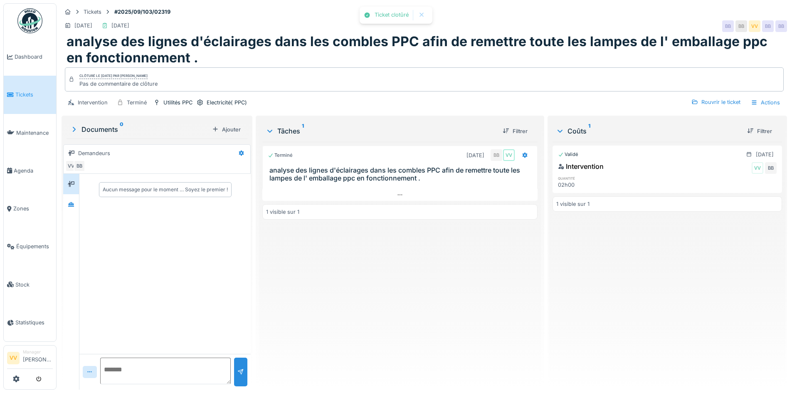
click at [413, 315] on div "Terminé 01/09/2025 BB VV analyse des lignes d'éclairages dans les combles PPC a…" at bounding box center [399, 262] width 275 height 241
click at [18, 51] on link "Dashboard" at bounding box center [30, 57] width 52 height 38
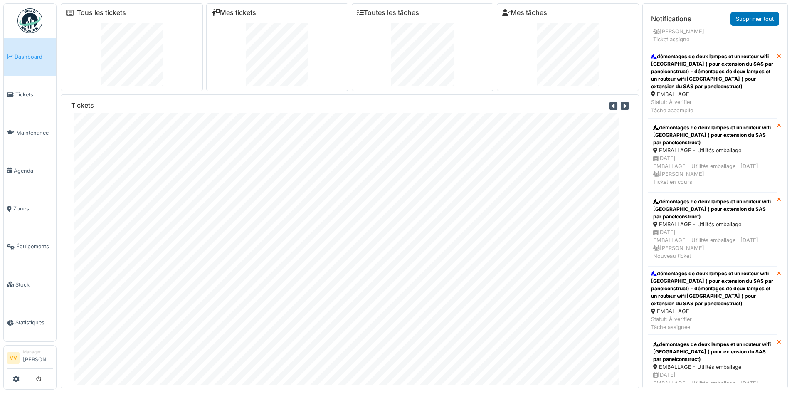
scroll to position [249, 0]
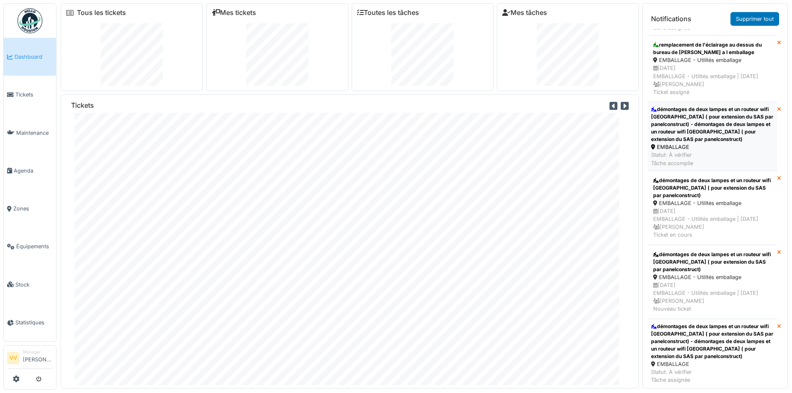
click at [715, 140] on div "démontages de deux lampes et un routeur wifi [GEOGRAPHIC_DATA] ( pour extension…" at bounding box center [712, 124] width 123 height 37
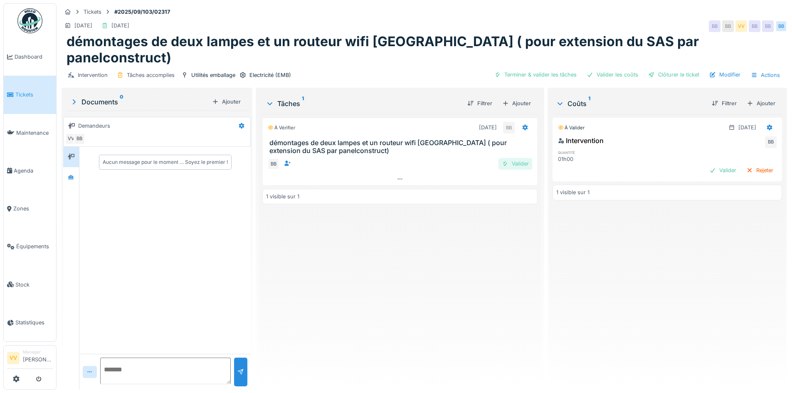
click at [504, 158] on div "Valider" at bounding box center [515, 163] width 34 height 11
click at [709, 166] on div at bounding box center [712, 170] width 7 height 8
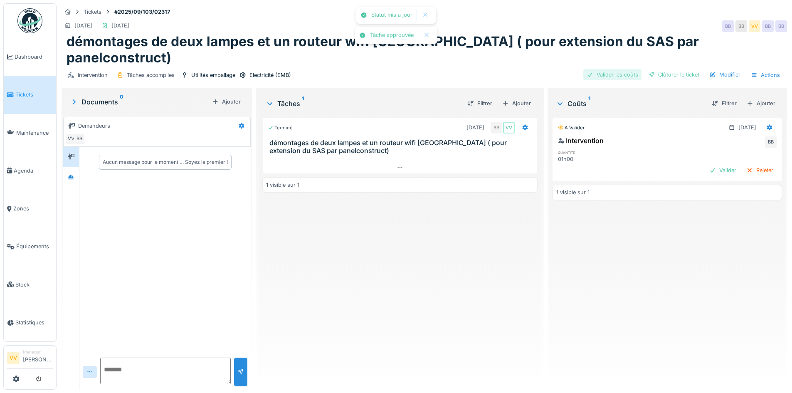
click at [604, 69] on div "Valider les coûts" at bounding box center [612, 74] width 58 height 11
click at [668, 69] on div "Clôturer le ticket" at bounding box center [674, 74] width 58 height 11
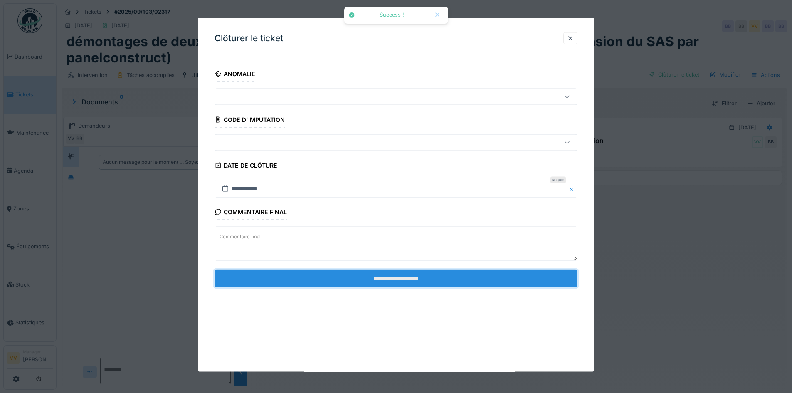
click at [438, 281] on input "**********" at bounding box center [395, 277] width 363 height 17
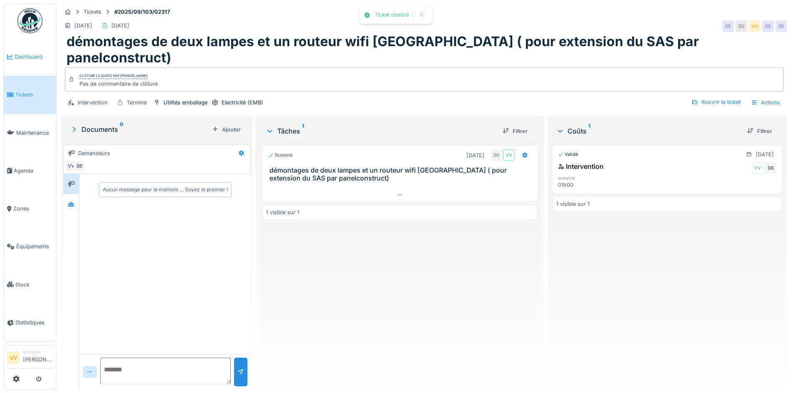
click at [37, 57] on span "Dashboard" at bounding box center [34, 57] width 38 height 8
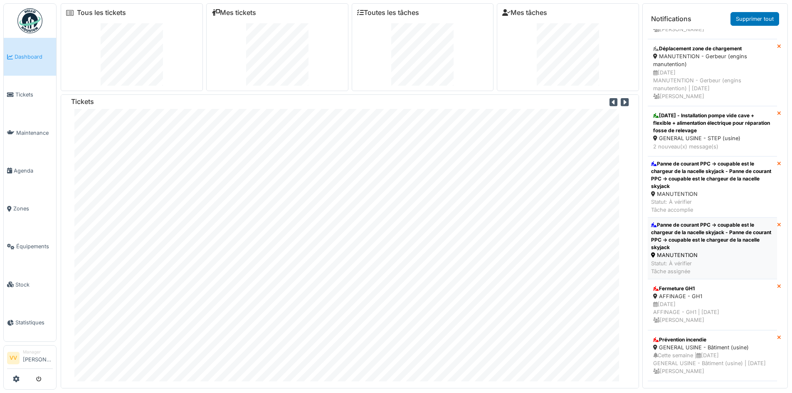
scroll to position [1477, 0]
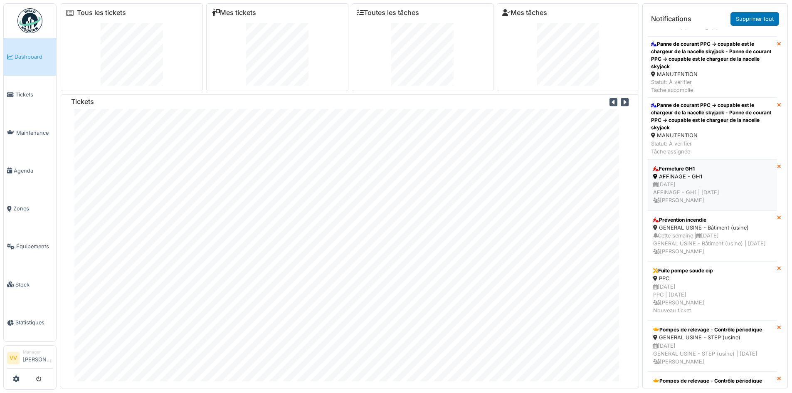
click at [699, 205] on div "[DATE] AFFINAGE - GH1 | [DATE] [PERSON_NAME]" at bounding box center [712, 192] width 118 height 24
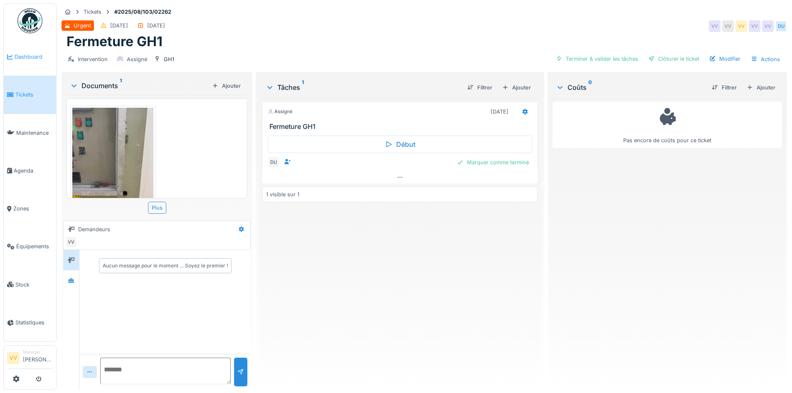
click at [22, 49] on link "Dashboard" at bounding box center [30, 57] width 52 height 38
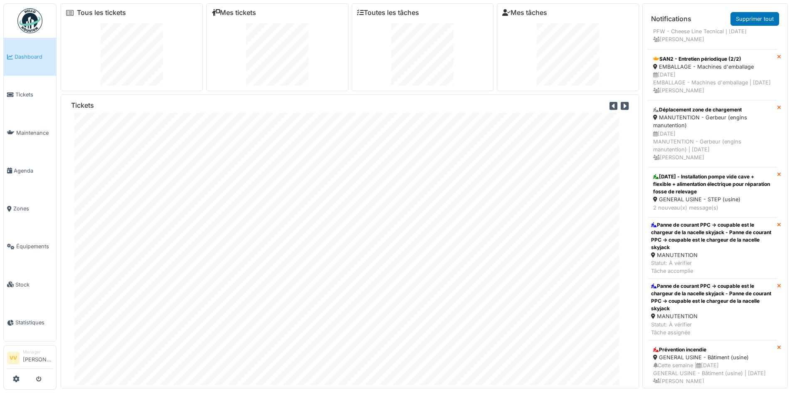
scroll to position [1413, 0]
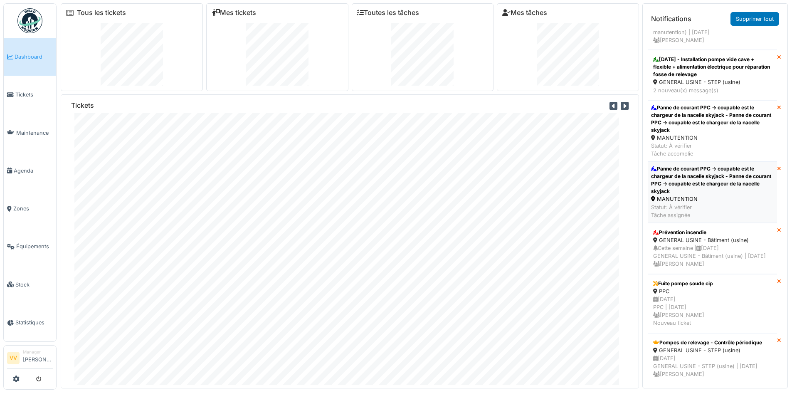
click at [707, 195] on div "Panne de courant PPC -> coupable est le chargeur de la nacelle skyjack - Panne …" at bounding box center [712, 180] width 123 height 30
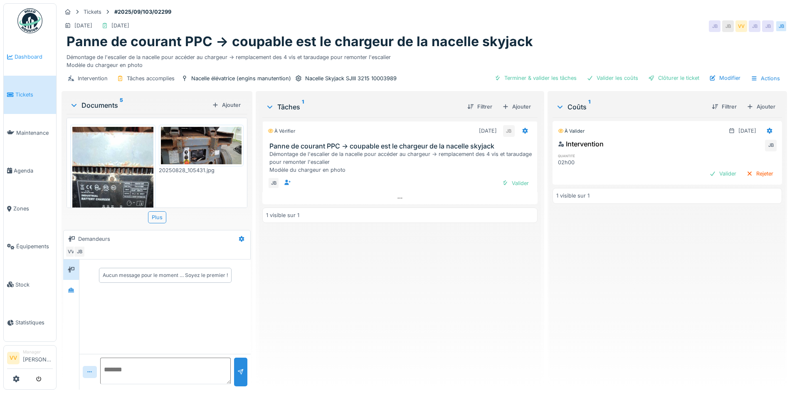
click at [18, 56] on span "Dashboard" at bounding box center [34, 57] width 38 height 8
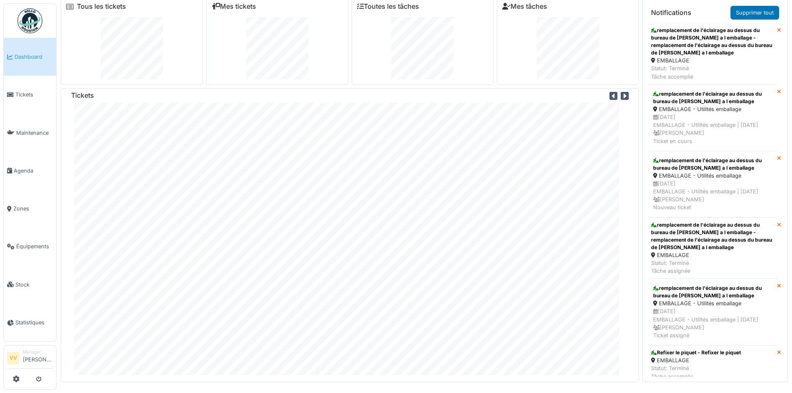
scroll to position [9, 0]
